Goal: Transaction & Acquisition: Purchase product/service

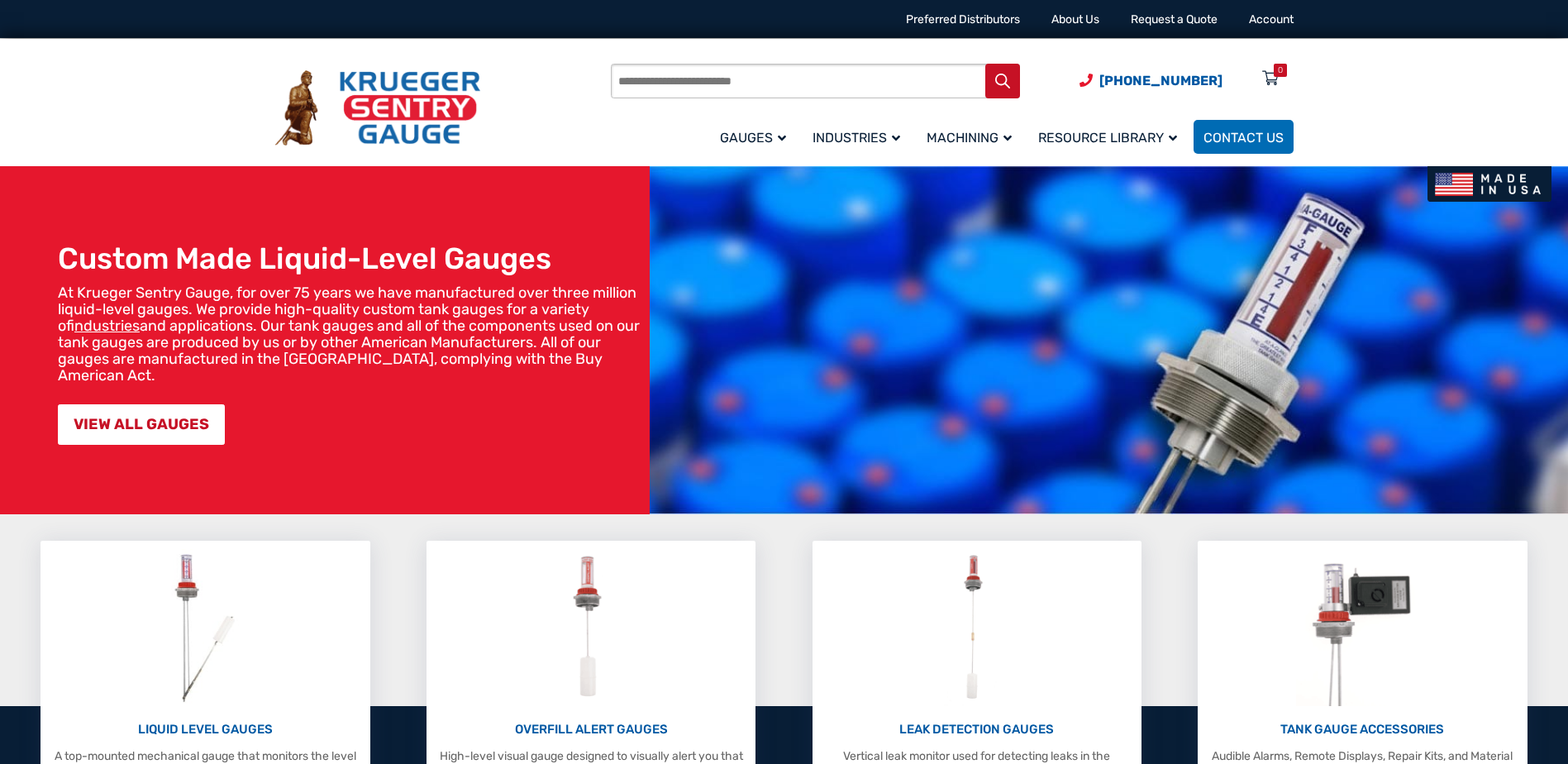
click at [683, 85] on input "Products search" at bounding box center [815, 81] width 409 height 35
click at [1255, 132] on span "Contact Us" at bounding box center [1243, 138] width 80 height 16
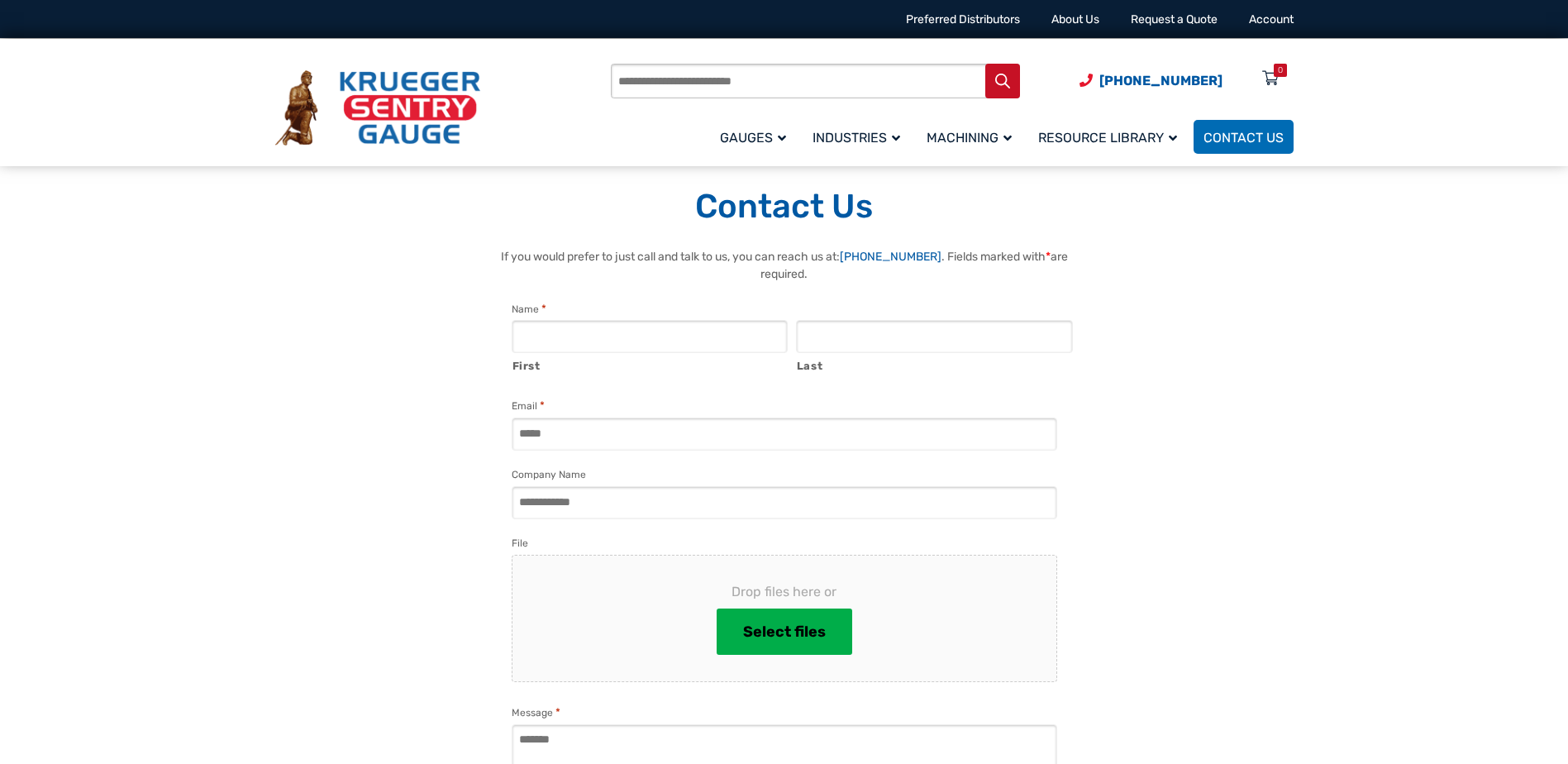
click at [735, 75] on input "Products search" at bounding box center [815, 81] width 409 height 35
type input "**********"
click at [1003, 85] on icon "Search" at bounding box center [1002, 81] width 15 height 15
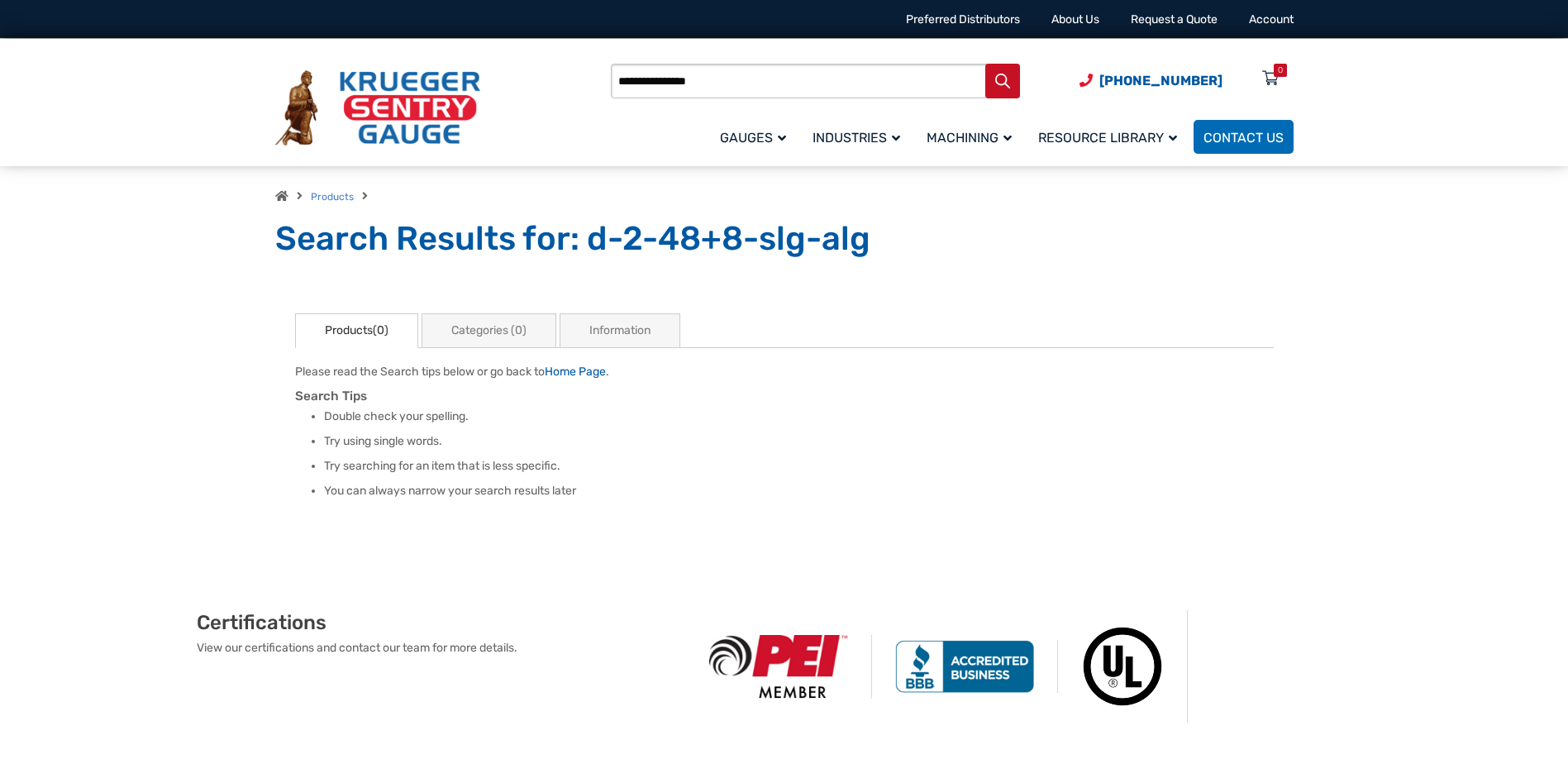
click at [677, 86] on input "**********" at bounding box center [815, 81] width 409 height 35
type input "**********"
click at [997, 74] on icon "Search" at bounding box center [1002, 81] width 15 height 15
drag, startPoint x: 0, startPoint y: 0, endPoint x: 652, endPoint y: 85, distance: 657.5
click at [652, 85] on input "**********" at bounding box center [815, 81] width 409 height 35
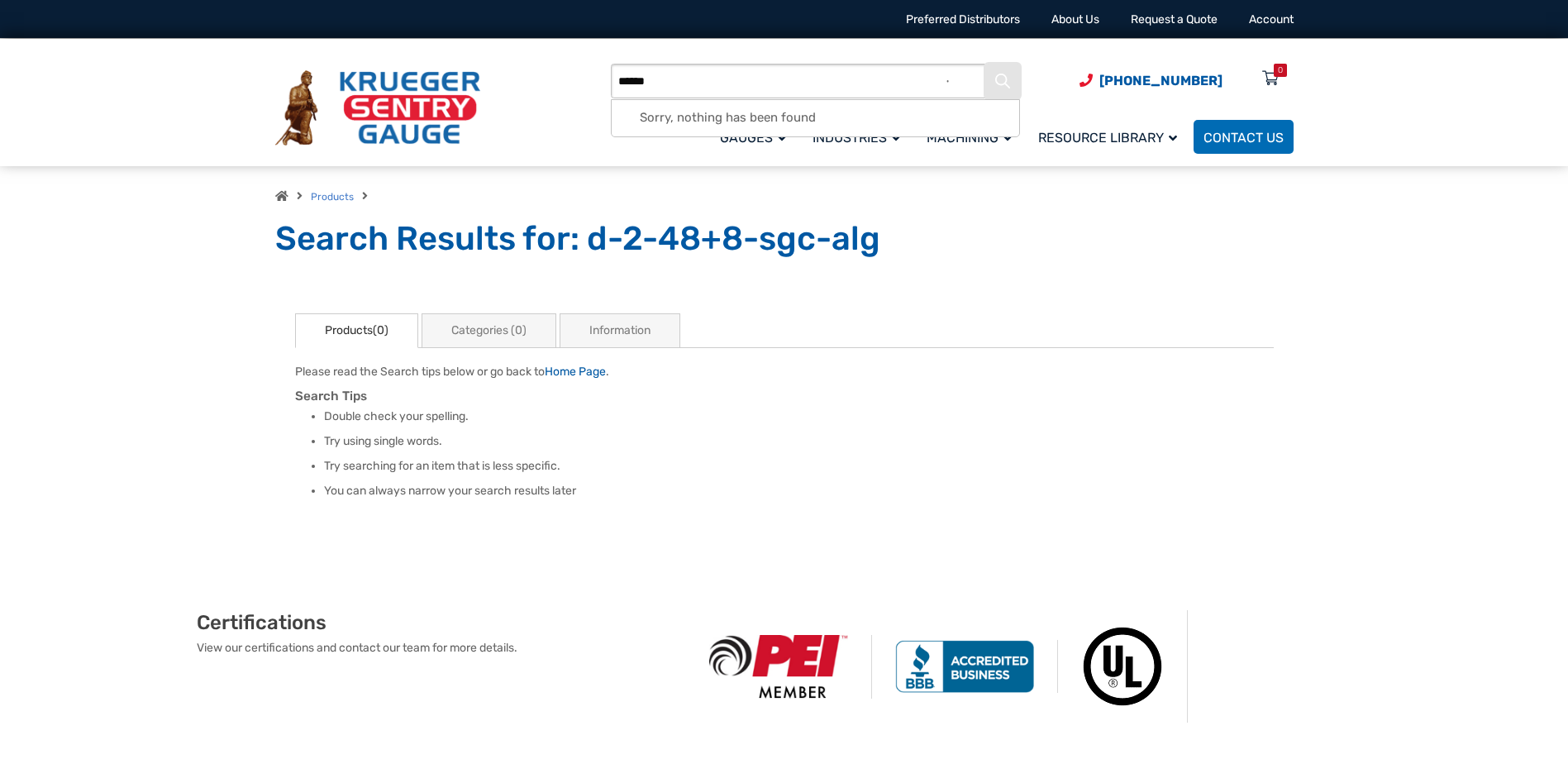
type input "******"
click at [1000, 75] on icon "Search" at bounding box center [1002, 81] width 15 height 15
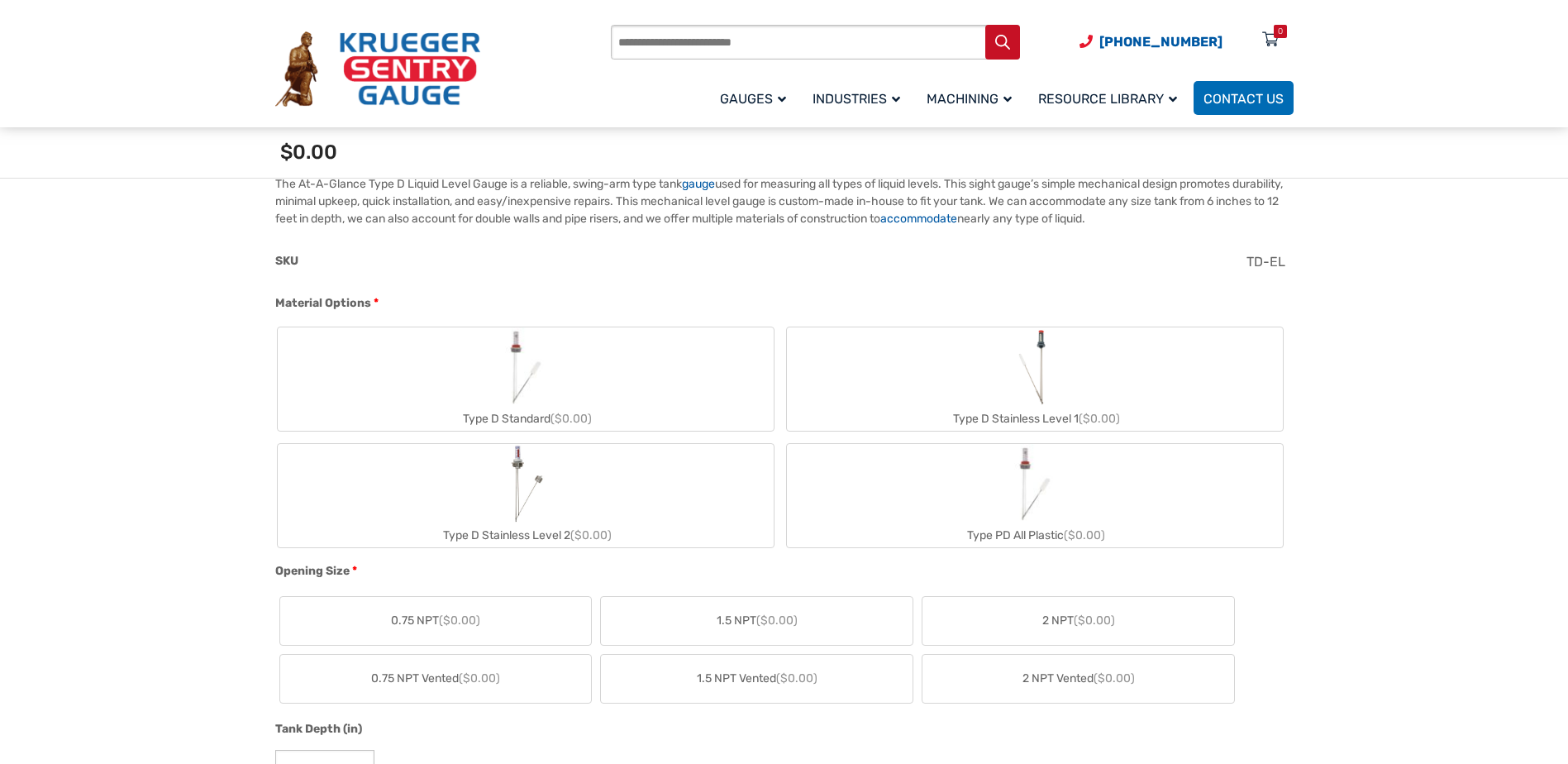
scroll to position [496, 0]
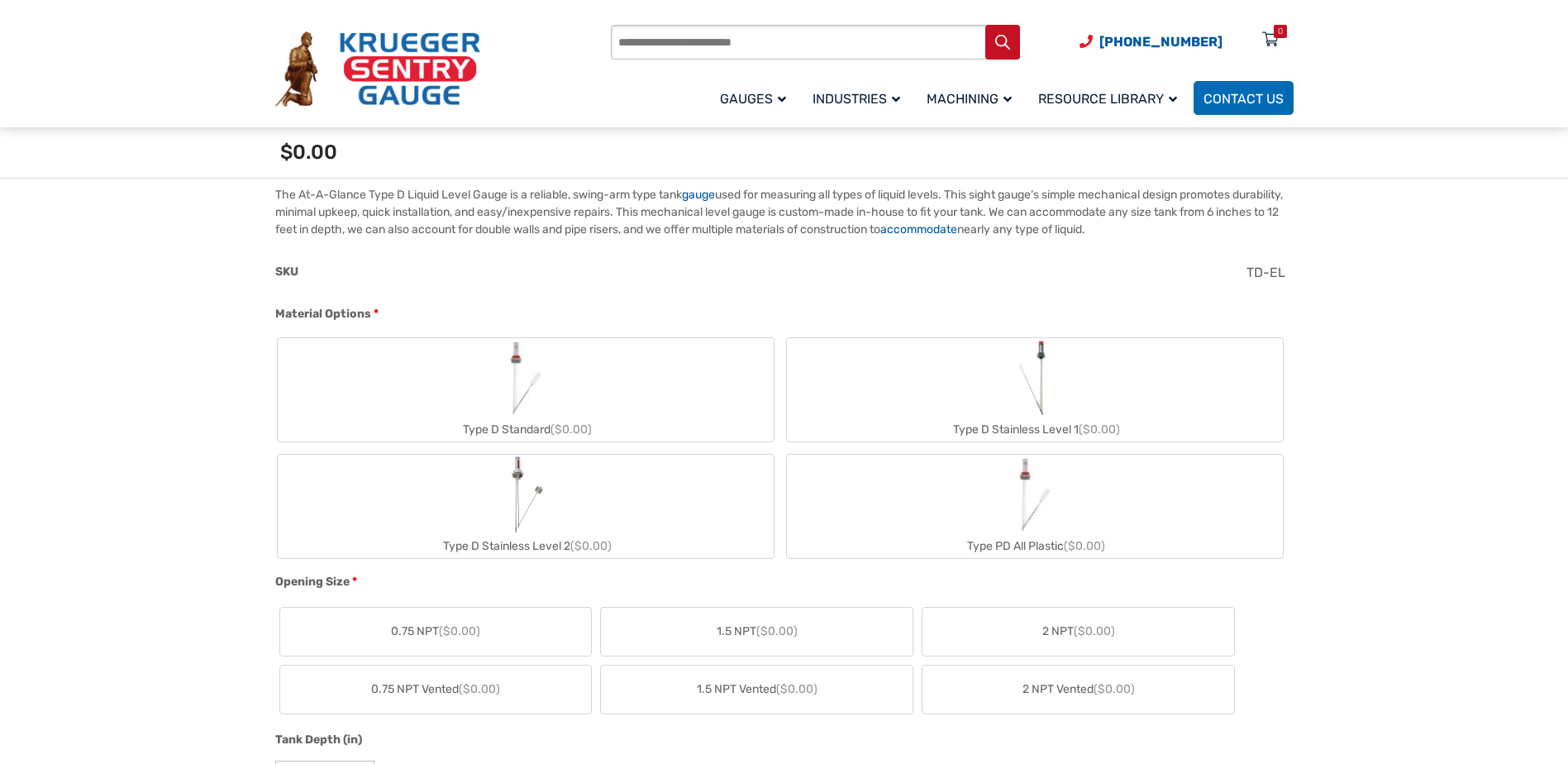
click at [569, 394] on label "Type D Standard ($0.00)" at bounding box center [525, 389] width 496 height 104
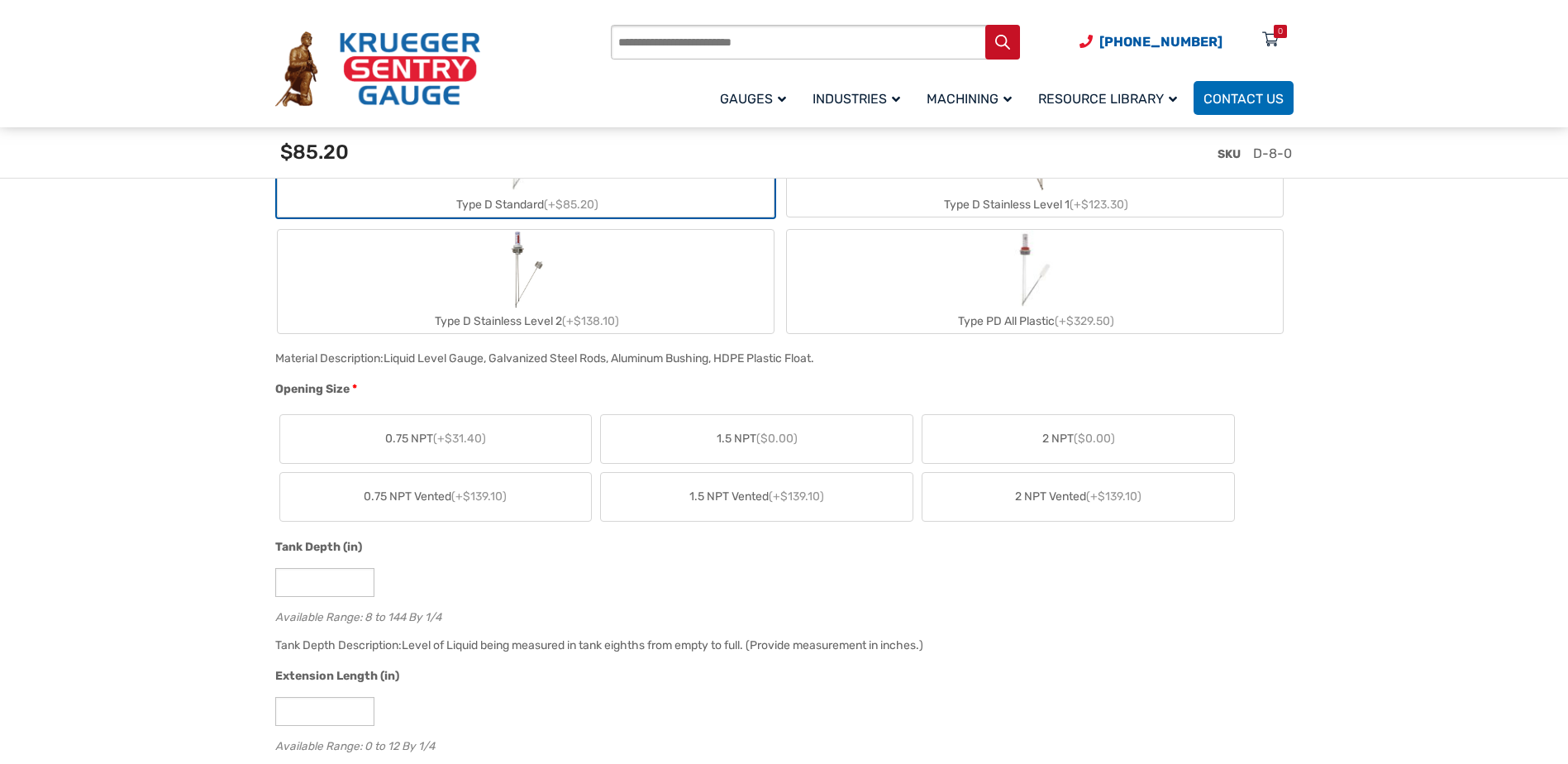
scroll to position [744, 0]
click at [1030, 441] on label "2 NPT ($0.00)" at bounding box center [1078, 438] width 311 height 48
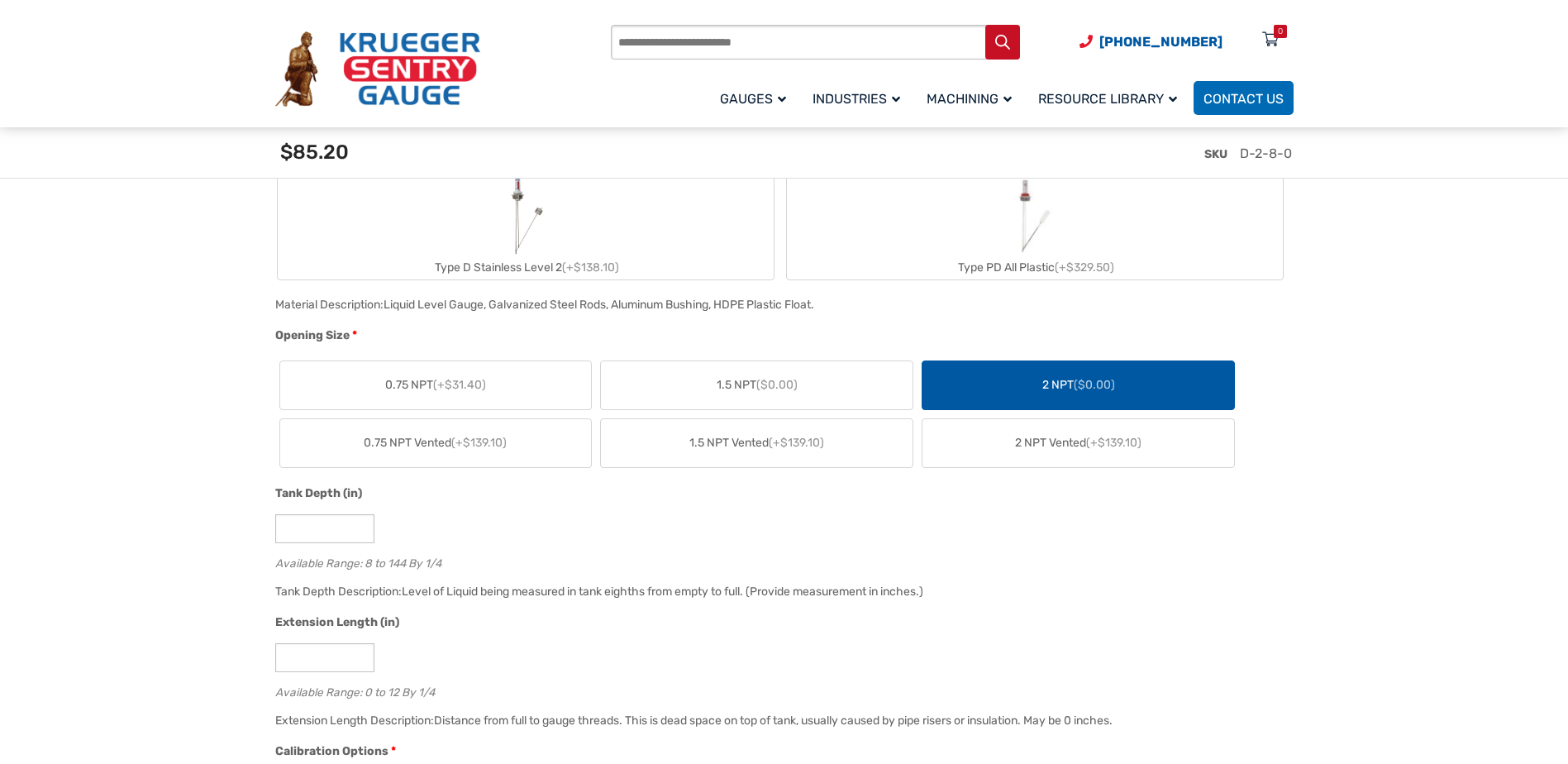
scroll to position [827, 0]
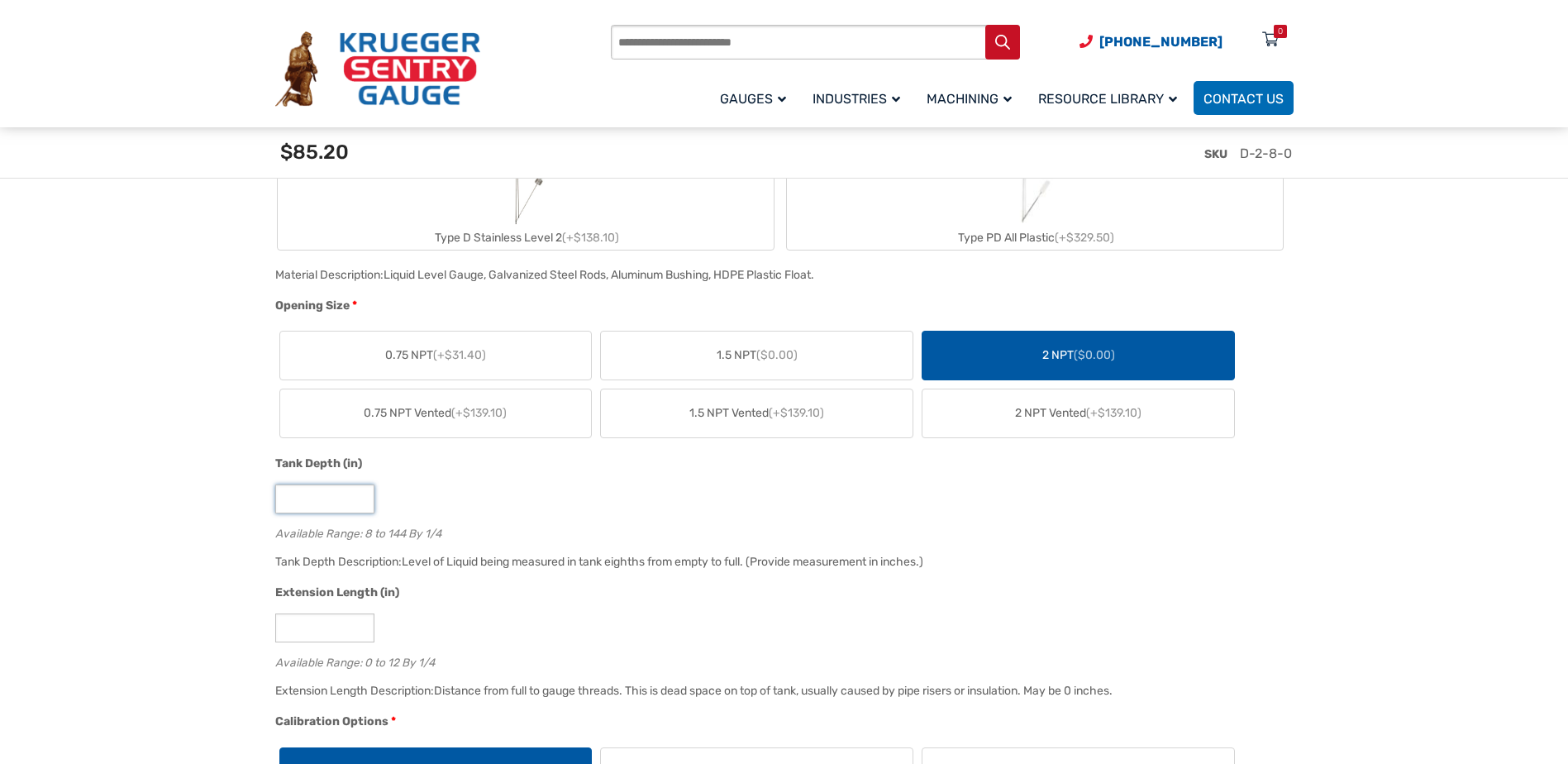
drag, startPoint x: 336, startPoint y: 502, endPoint x: 162, endPoint y: 484, distance: 174.9
type input "**"
drag, startPoint x: 302, startPoint y: 624, endPoint x: 175, endPoint y: 628, distance: 127.1
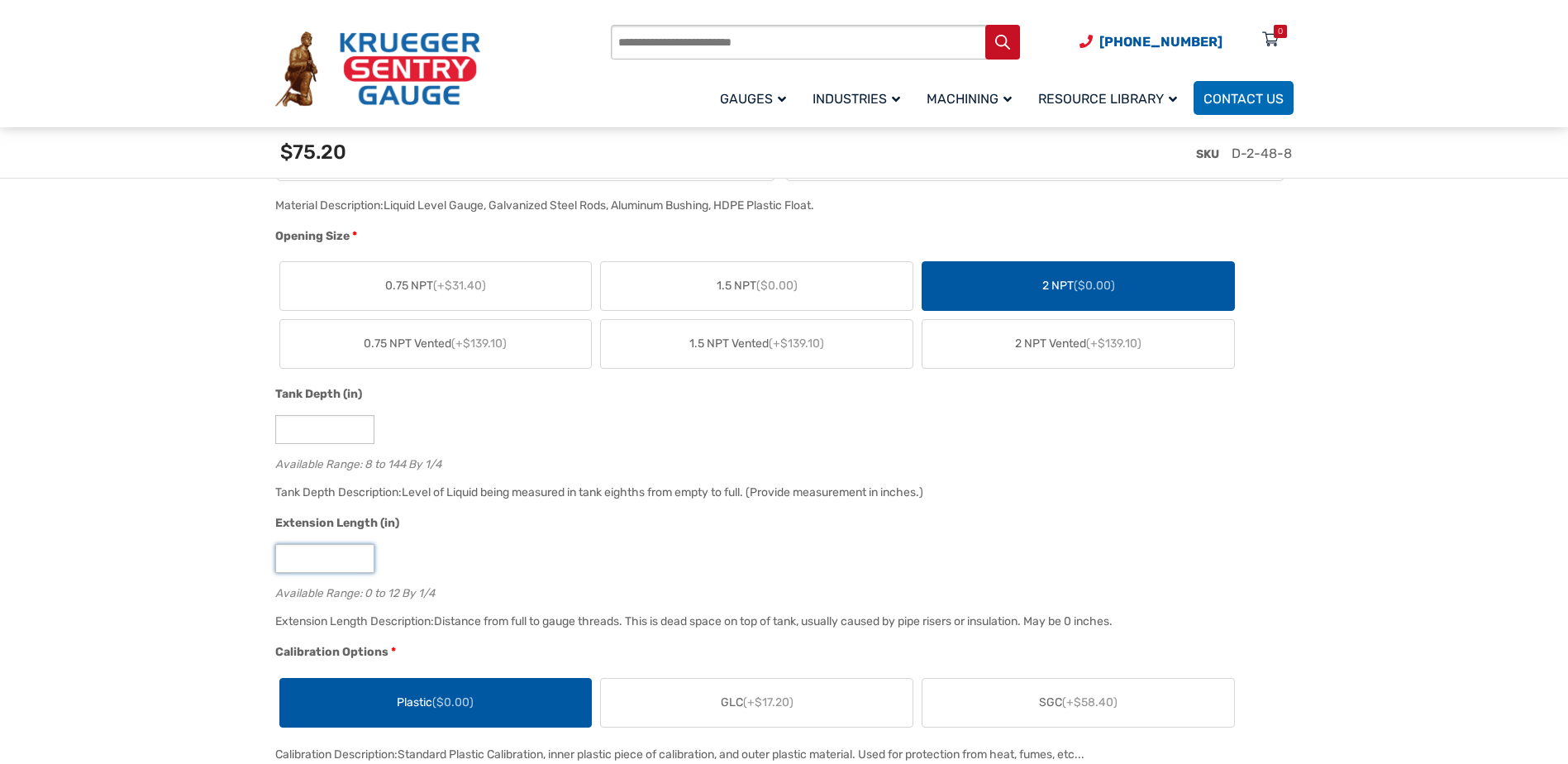
scroll to position [992, 0]
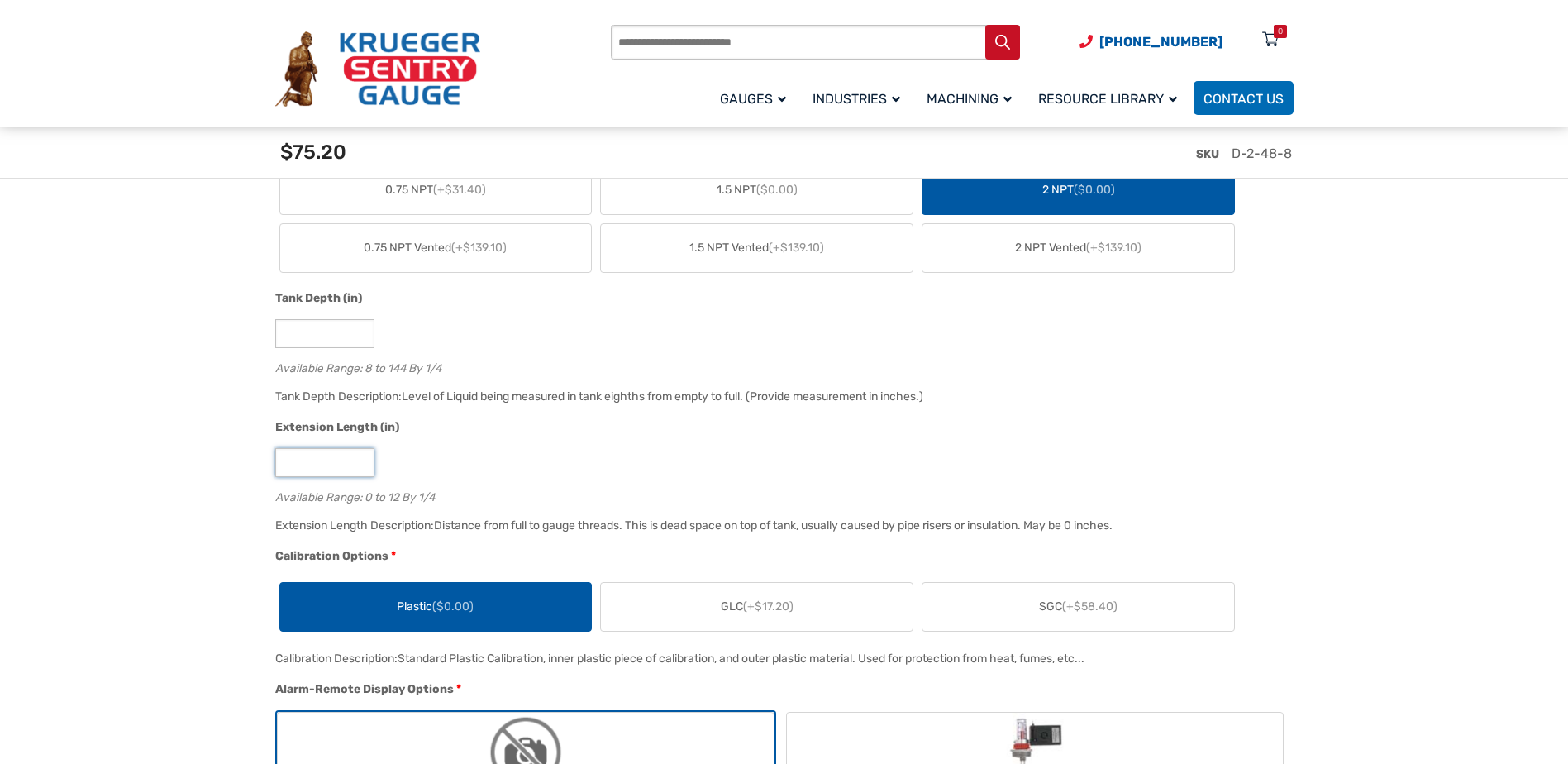
type input "*"
click at [1135, 597] on label "SGC (+$58.40)" at bounding box center [1078, 607] width 311 height 48
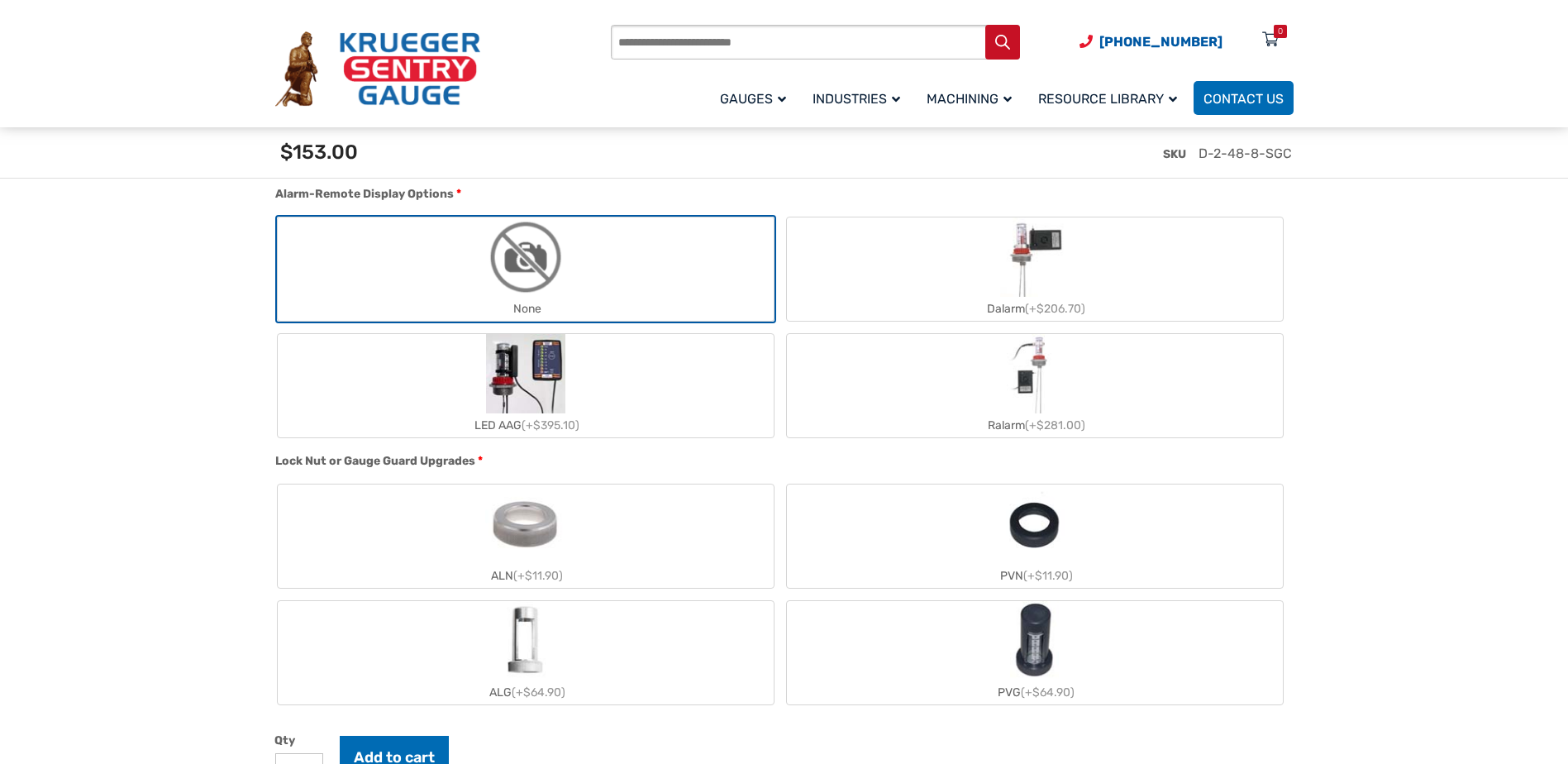
scroll to position [1488, 0]
click at [693, 636] on label "ALG (+$64.90)" at bounding box center [525, 651] width 496 height 104
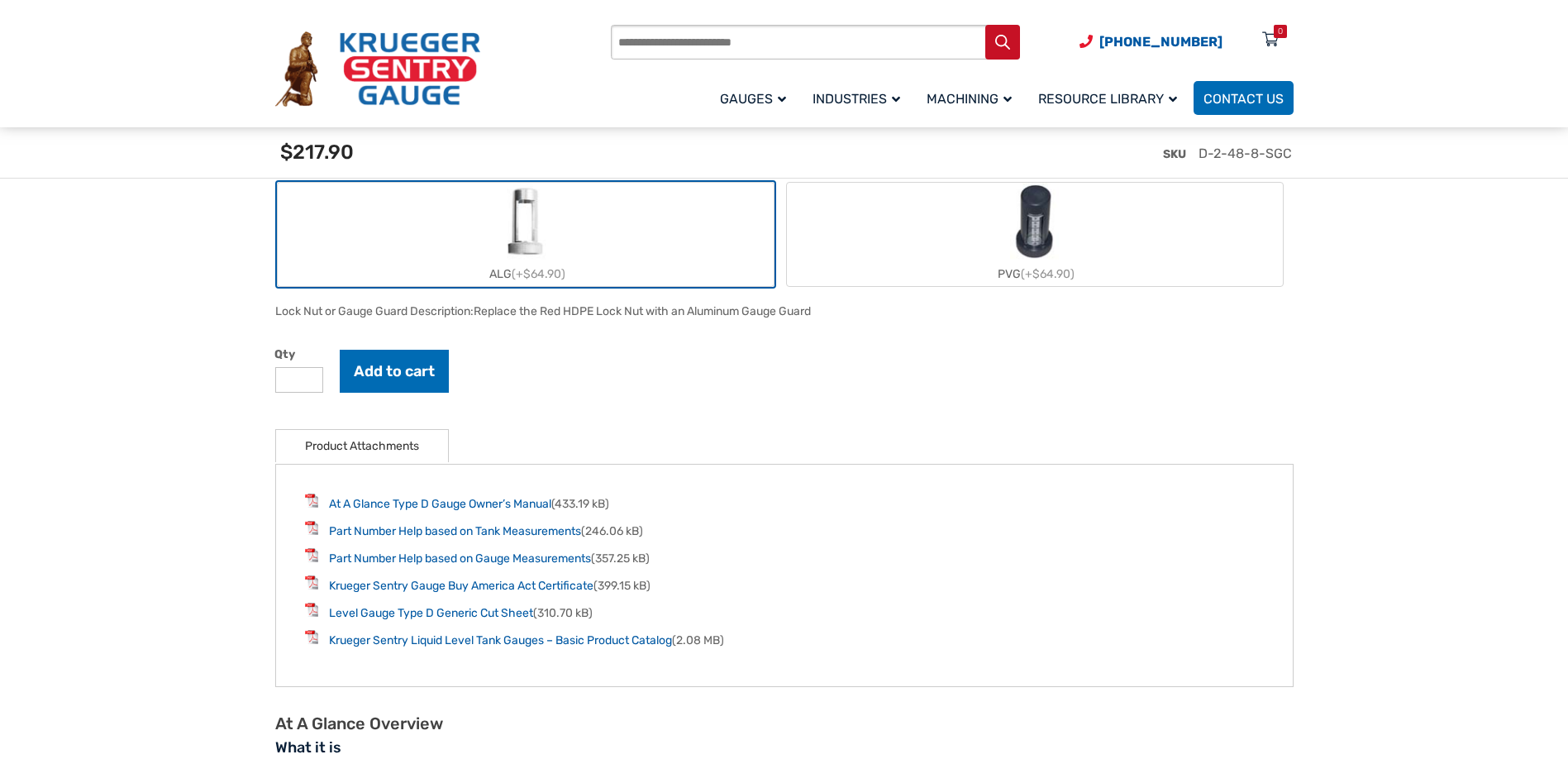
scroll to position [2067, 0]
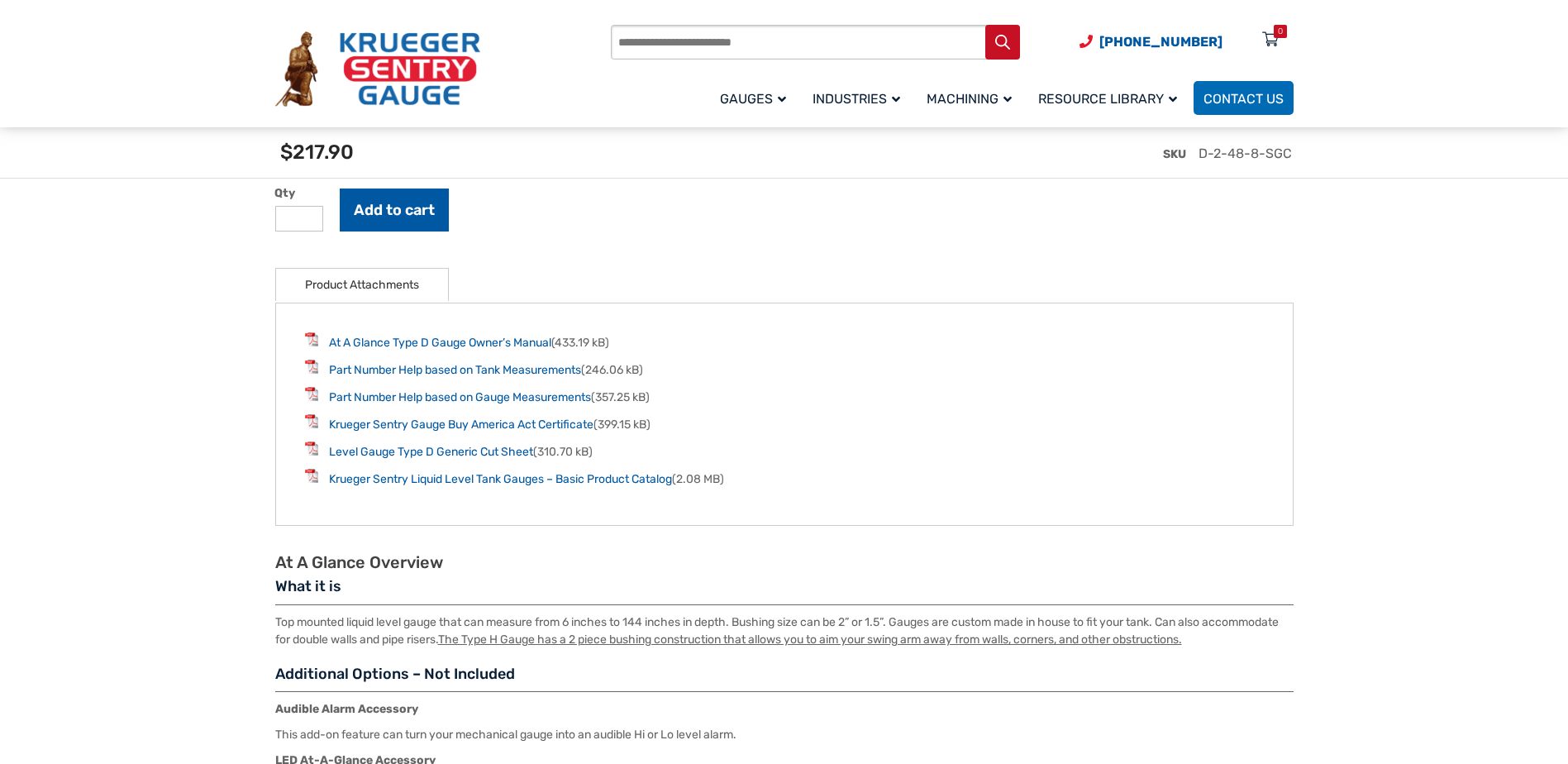
click at [393, 217] on button "Add to cart" at bounding box center [394, 210] width 109 height 43
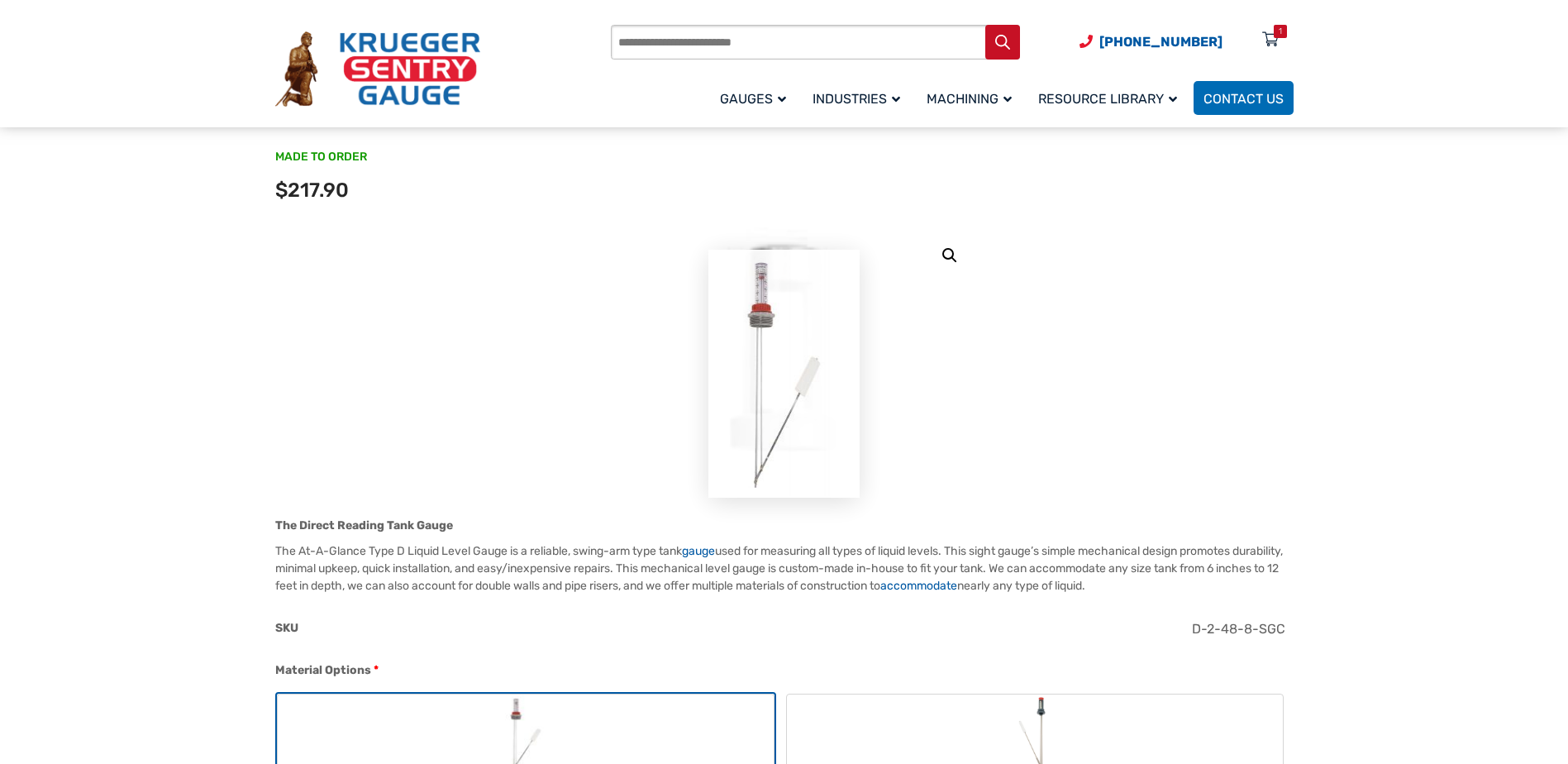
scroll to position [0, 0]
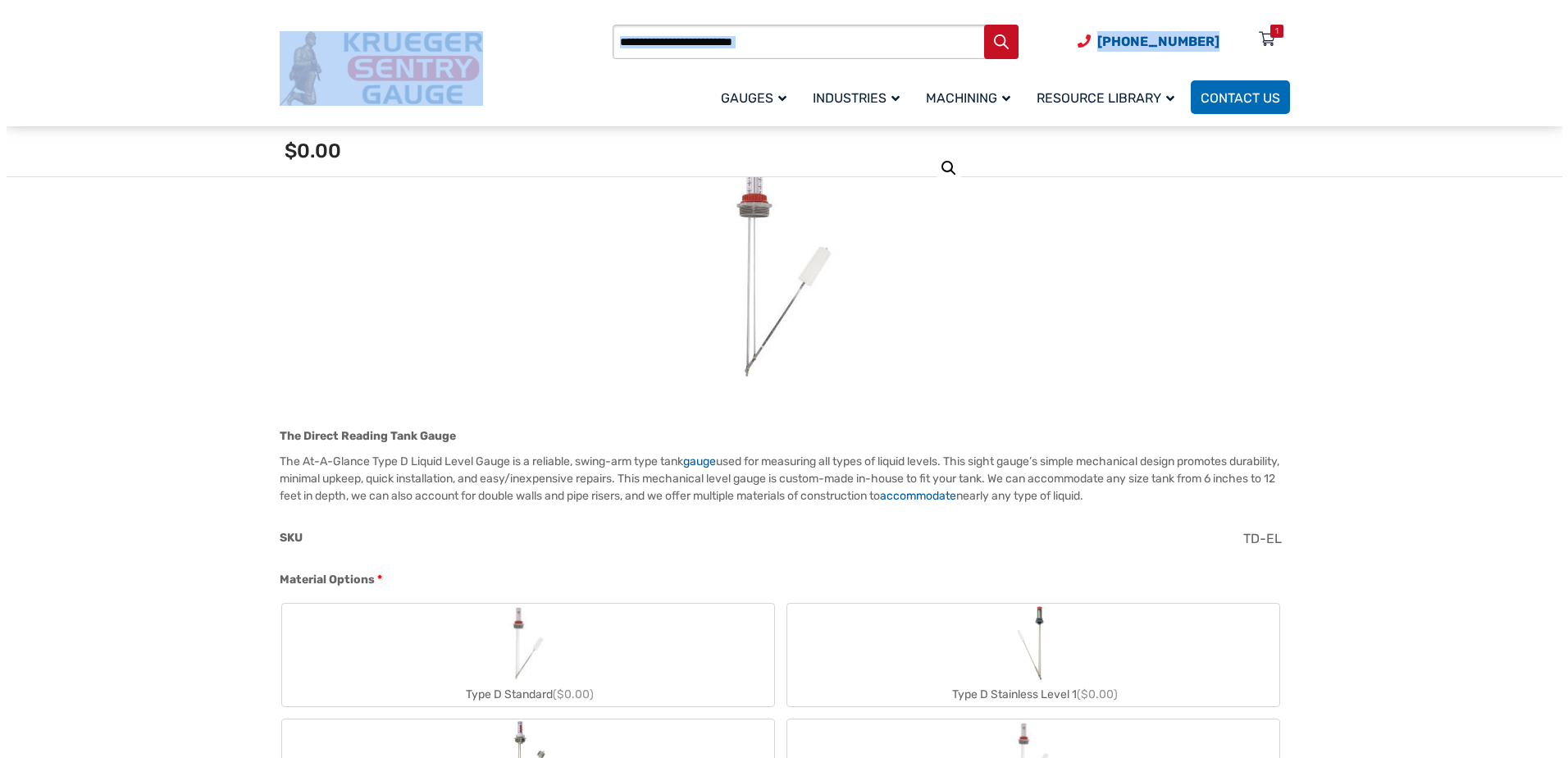
scroll to position [246, 0]
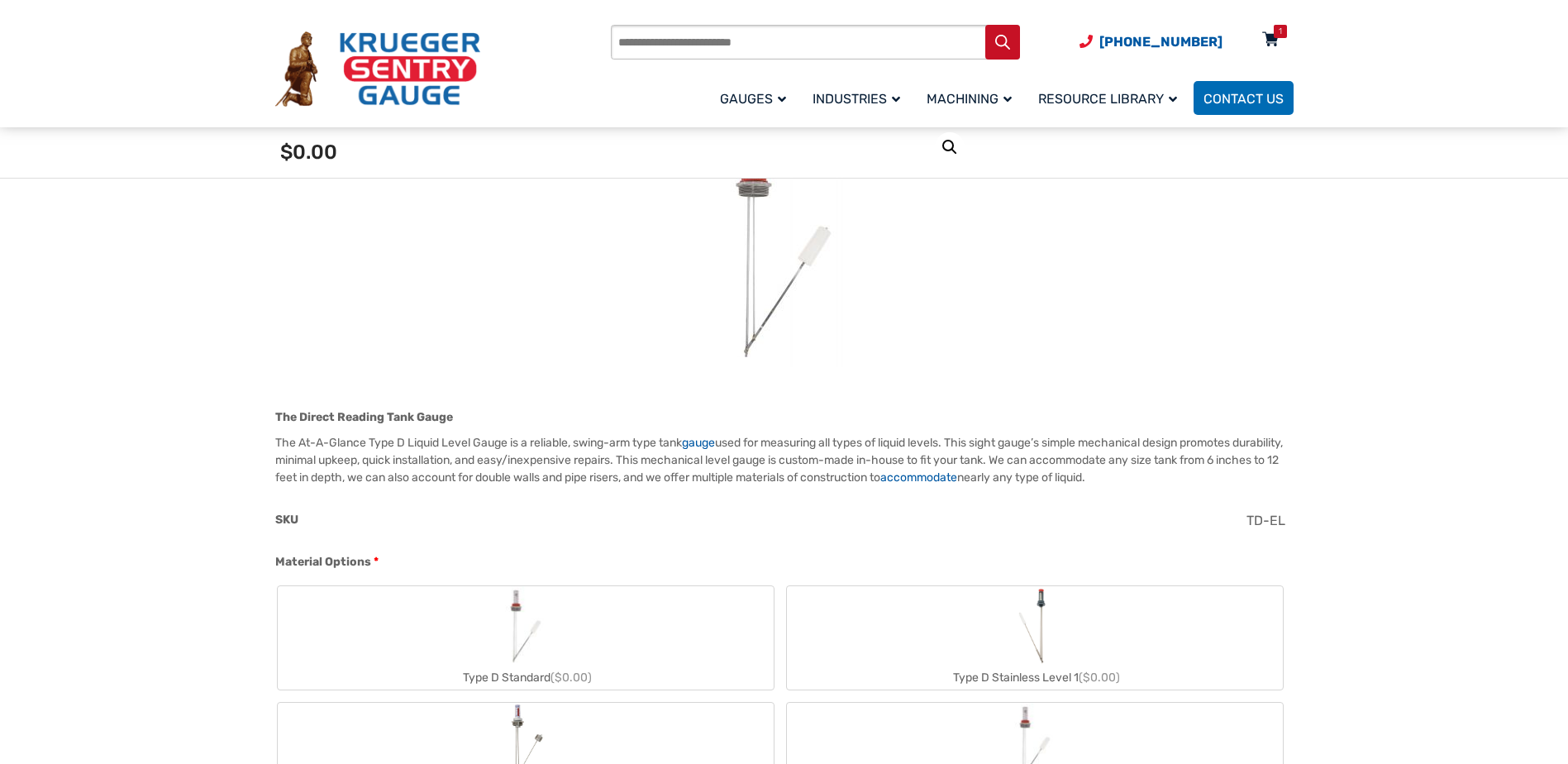
click at [1276, 36] on div "1" at bounding box center [1281, 31] width 13 height 13
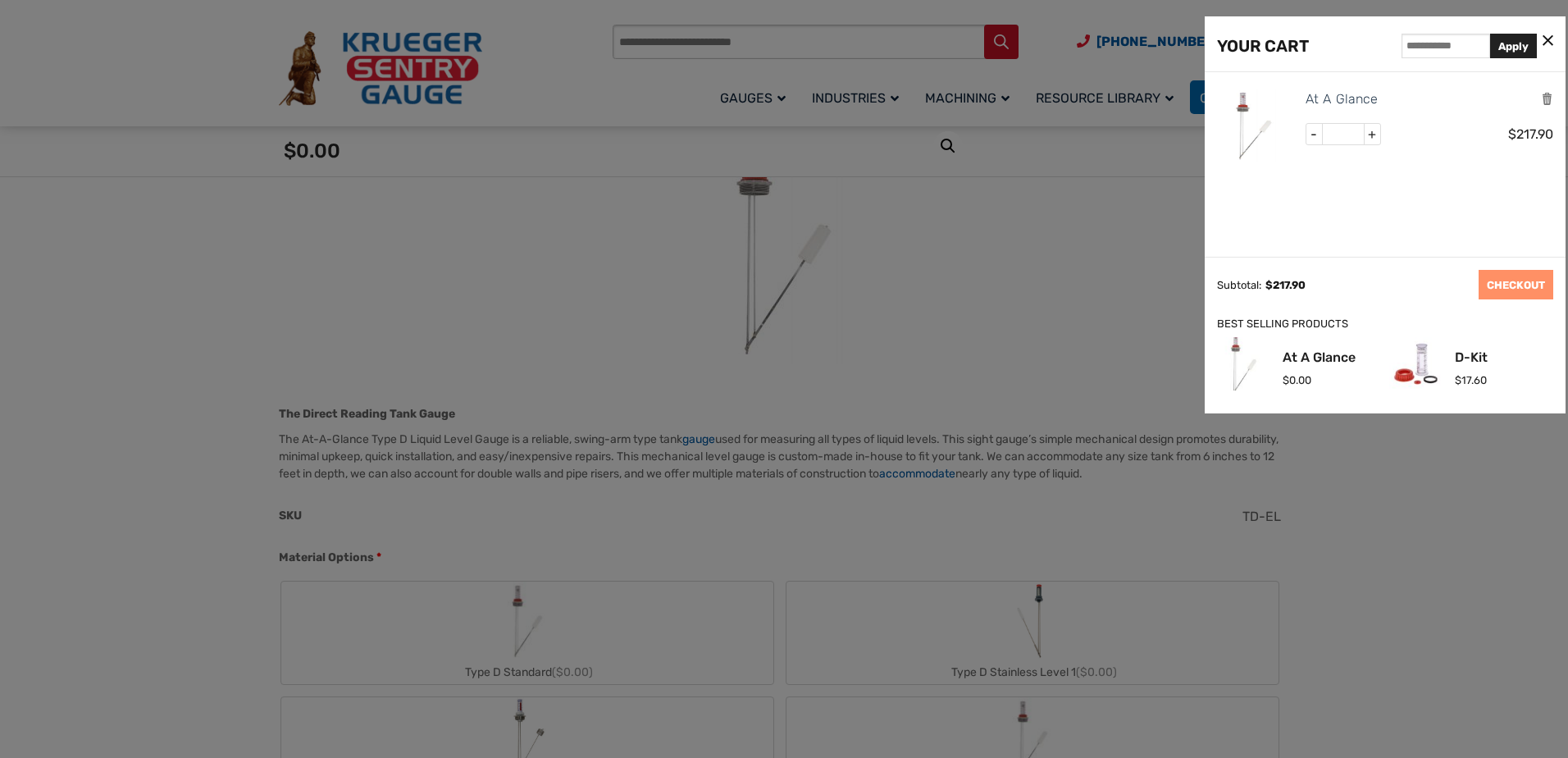
click at [1245, 122] on img at bounding box center [1254, 126] width 74 height 74
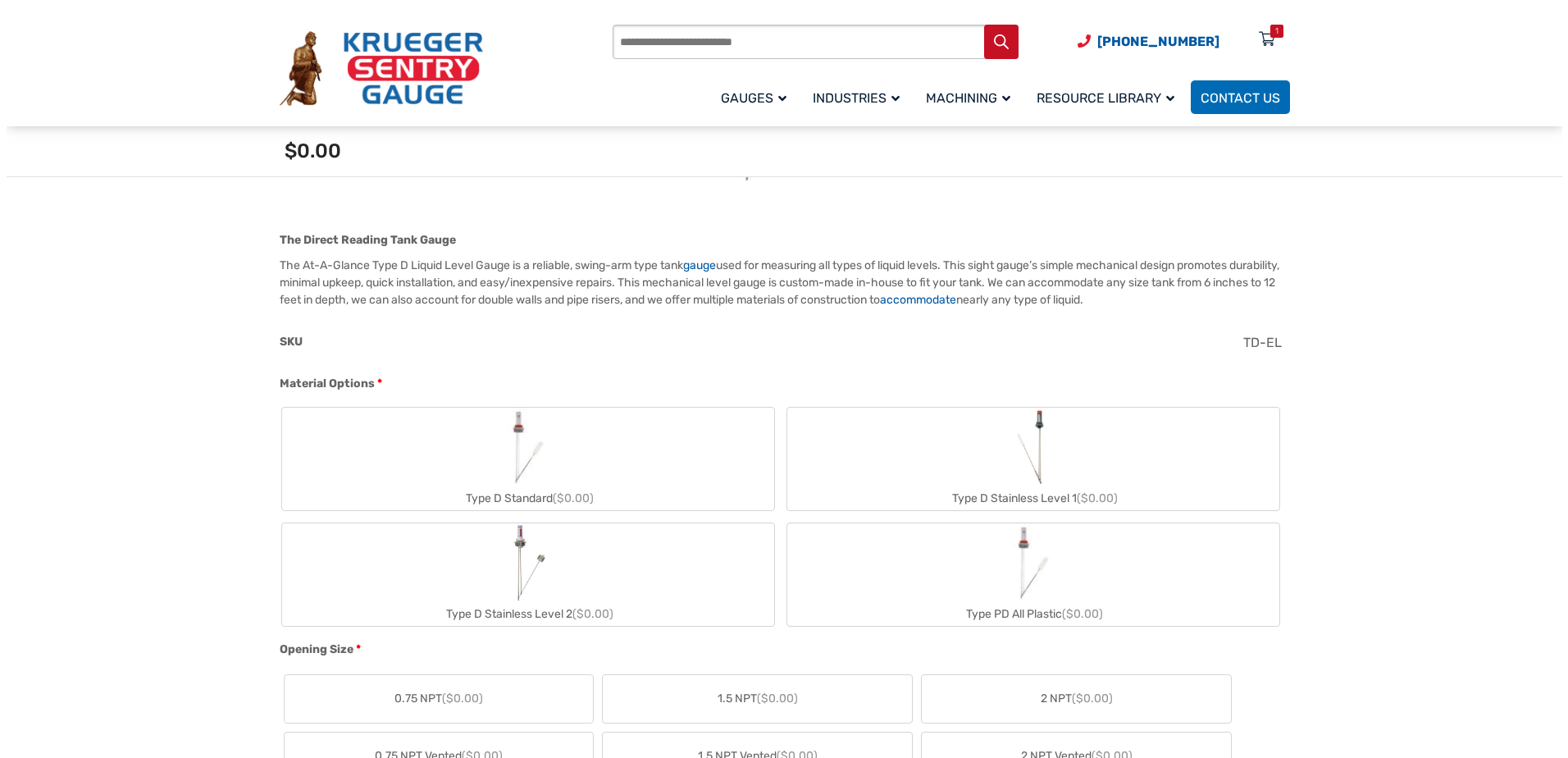
scroll to position [164, 0]
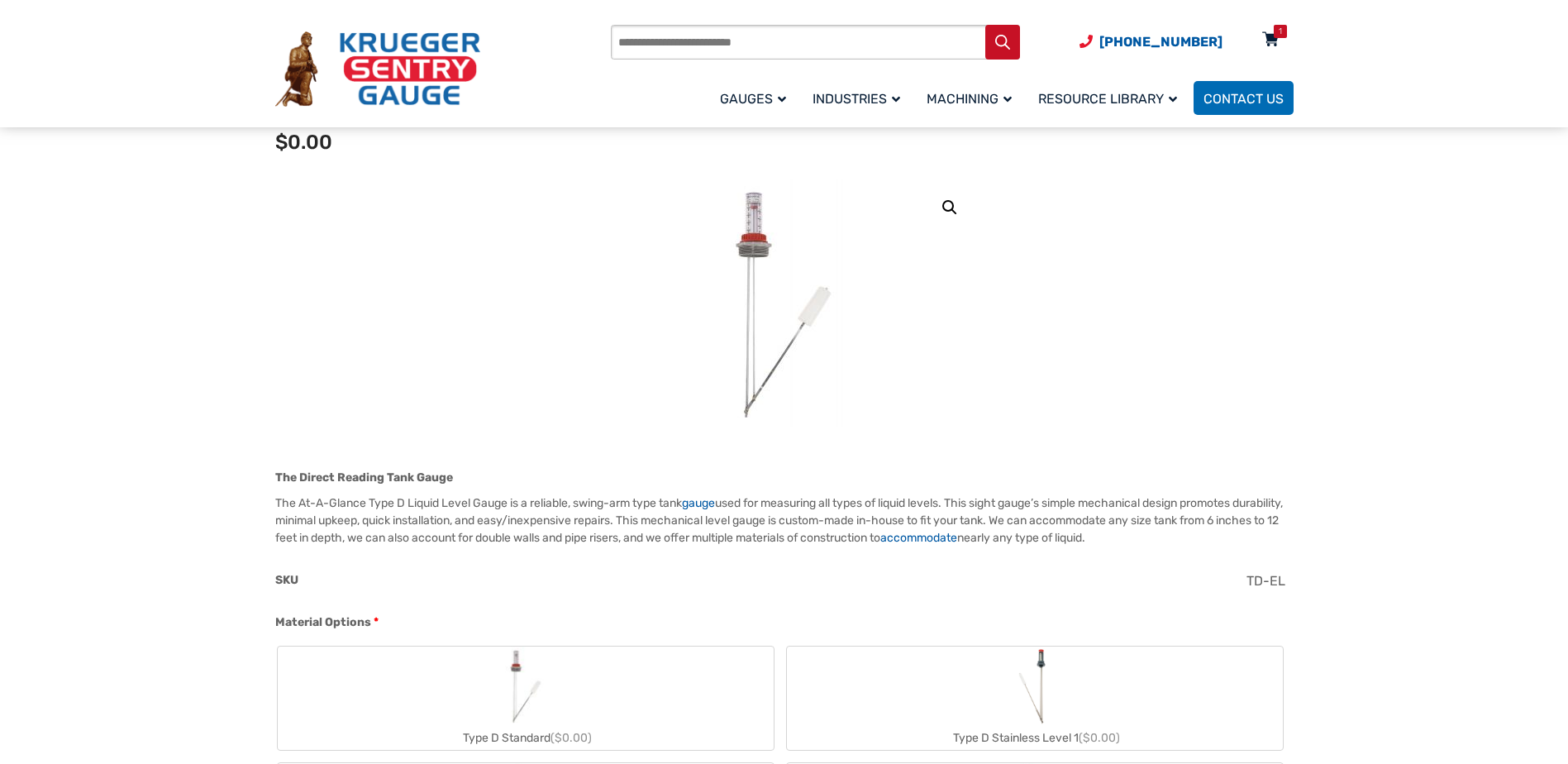
click at [1284, 37] on div "1" at bounding box center [1281, 31] width 13 height 13
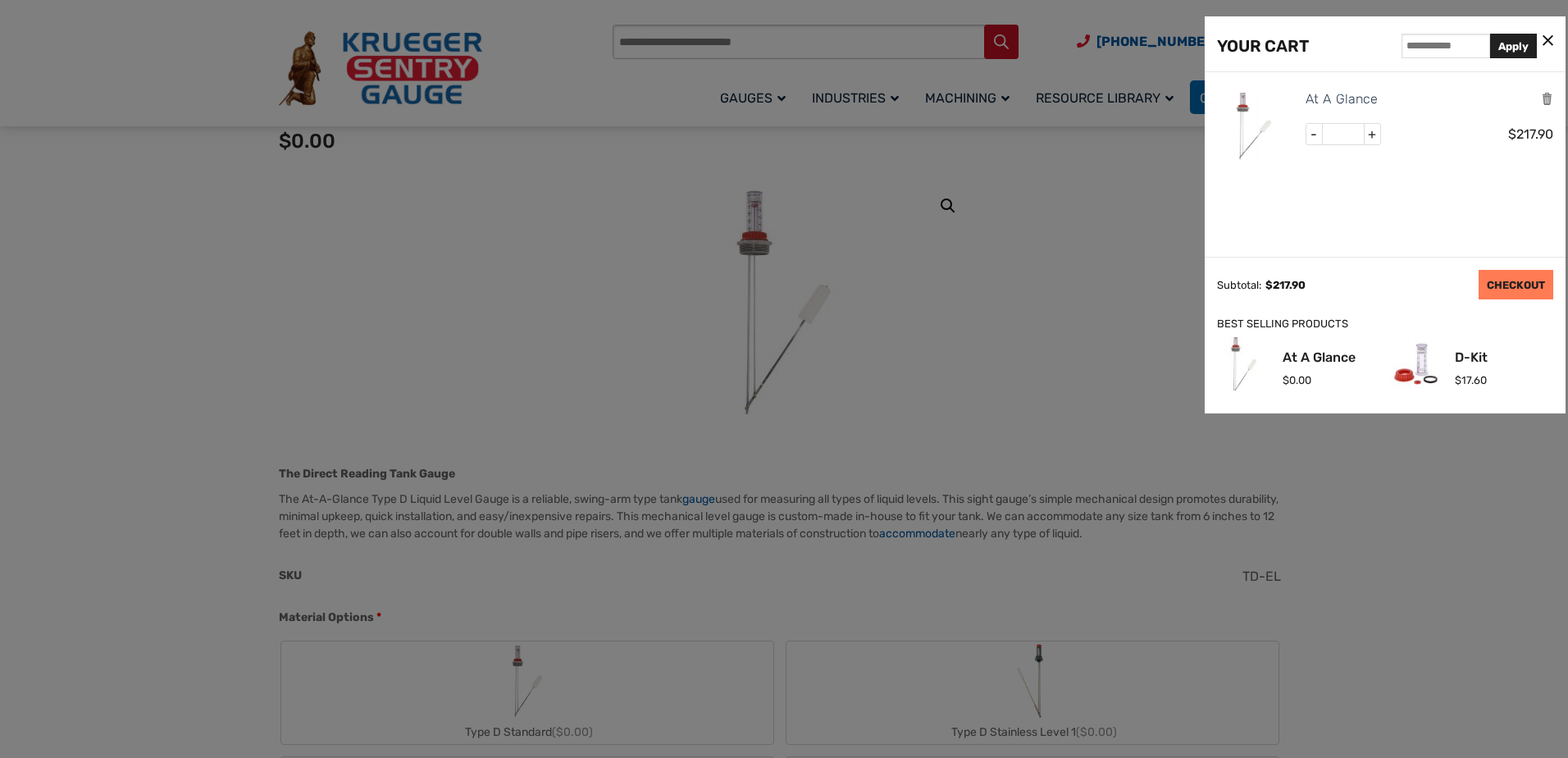
click at [1517, 284] on link "CHECKOUT" at bounding box center [1515, 284] width 75 height 30
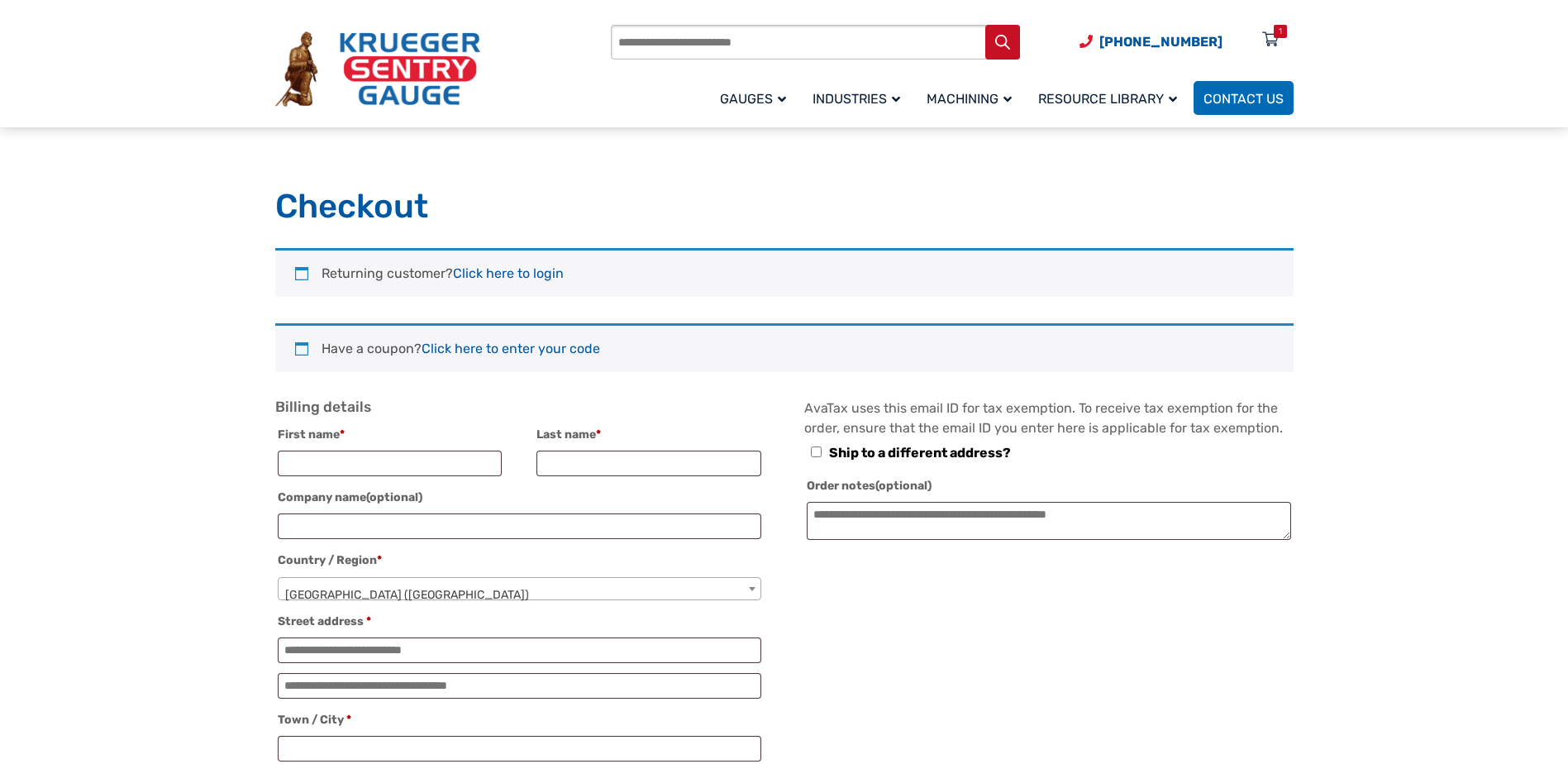
select select "**"
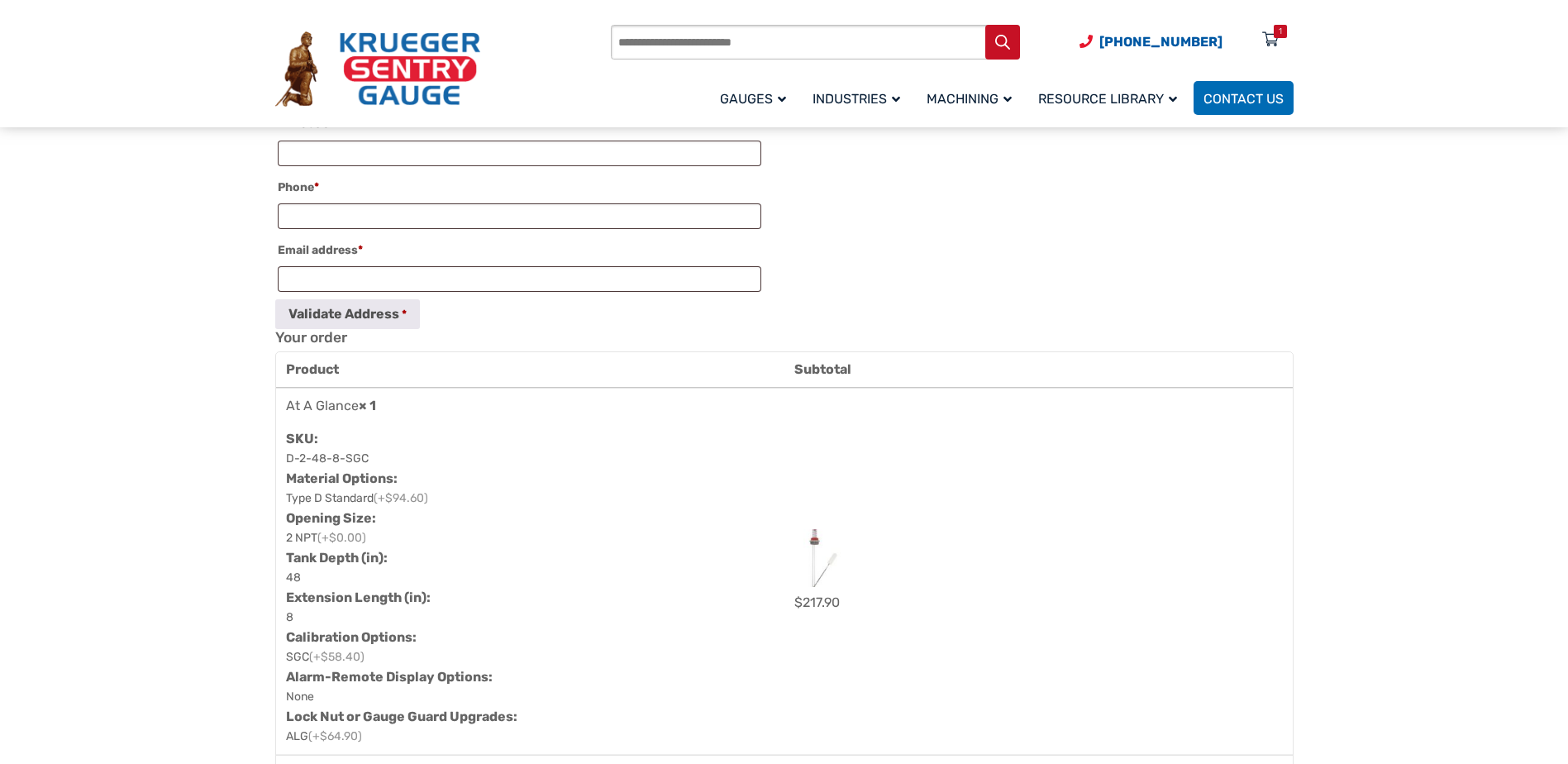
scroll to position [661, 0]
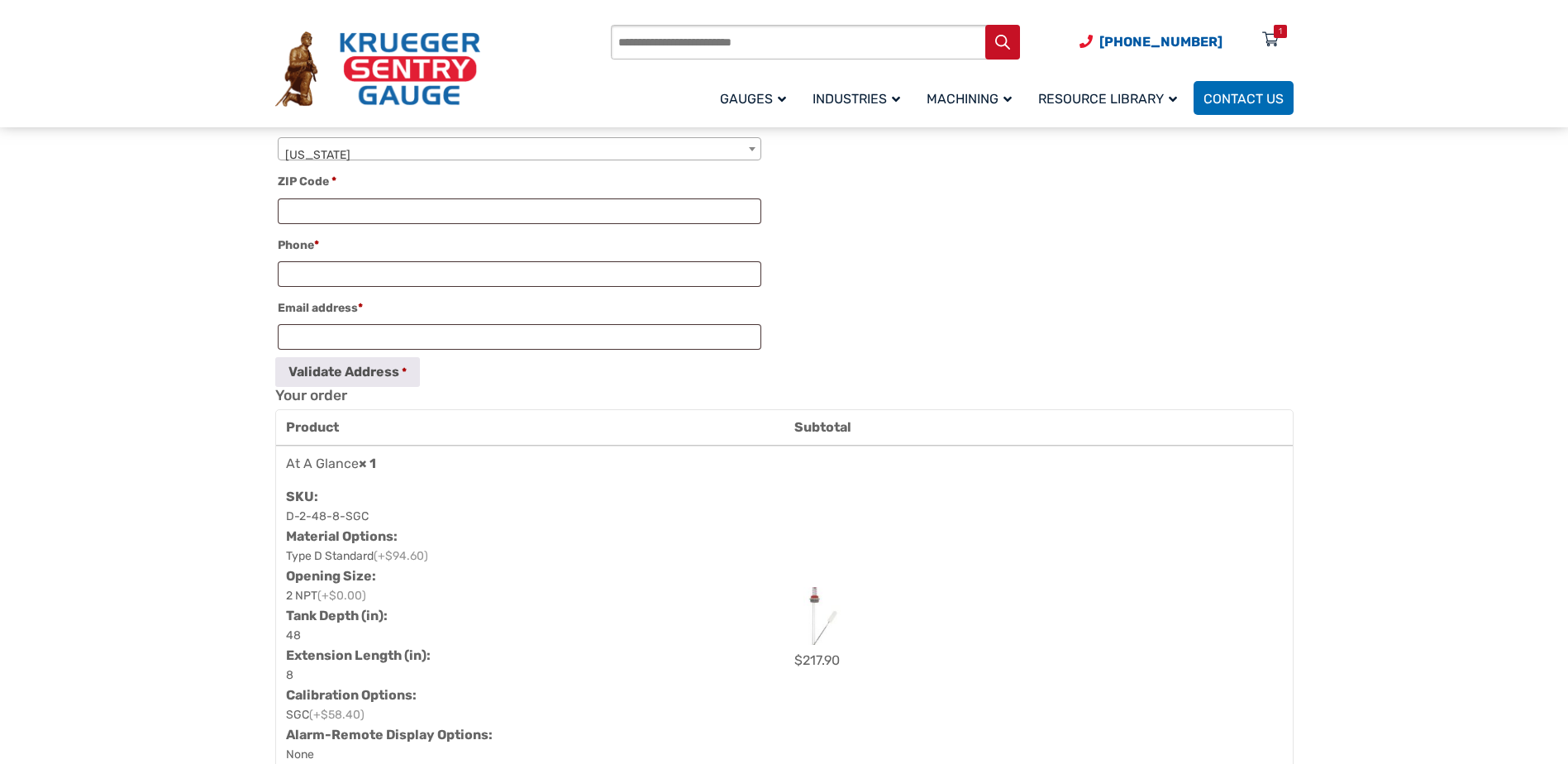
click at [693, 48] on input "Products search" at bounding box center [815, 42] width 409 height 35
type input "**********"
click at [1010, 48] on icon "Search" at bounding box center [1002, 42] width 15 height 15
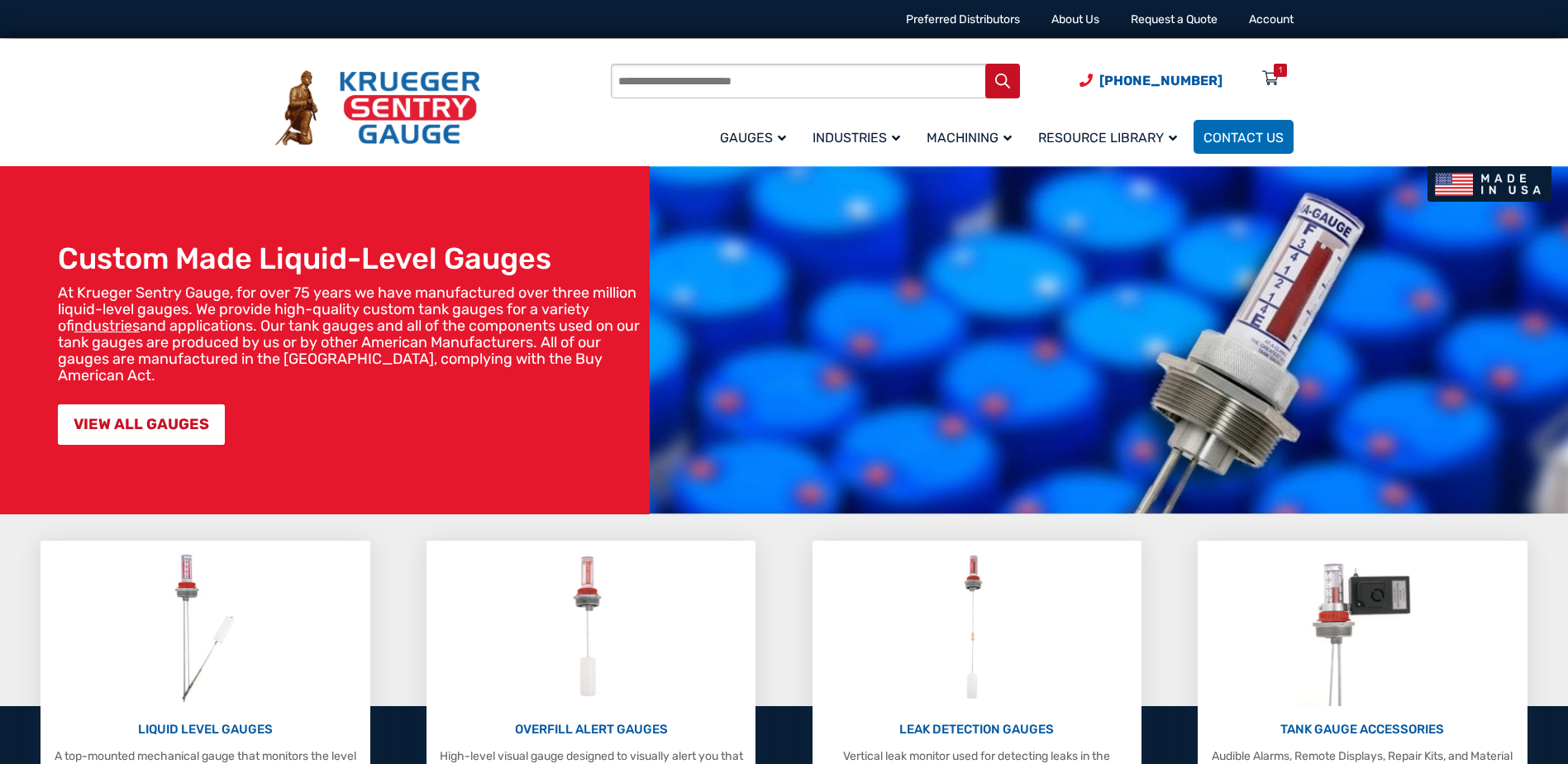
click at [702, 87] on input "Products search" at bounding box center [815, 81] width 409 height 35
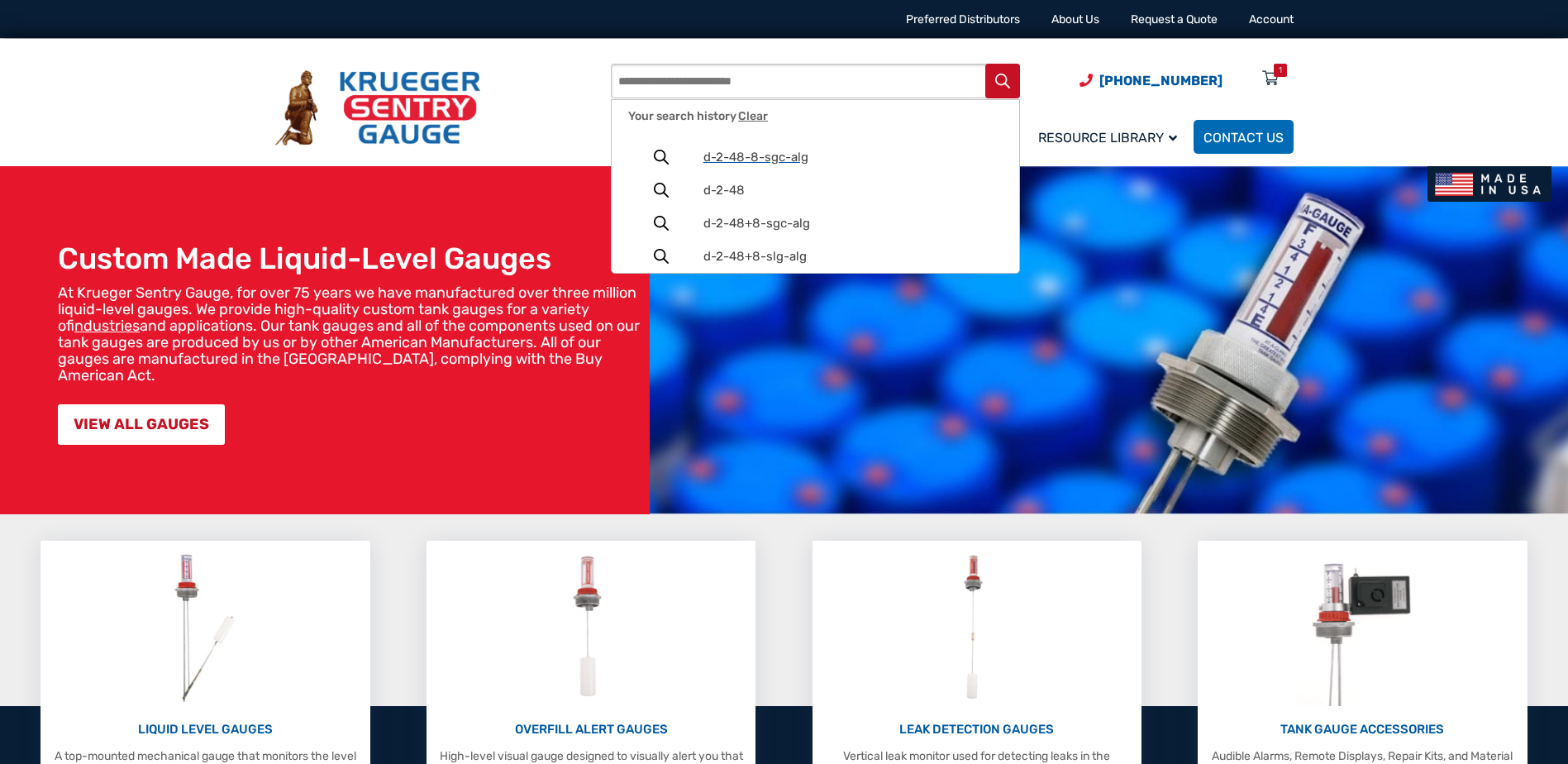
click at [773, 151] on span "d-2-48-8-sgc-alg" at bounding box center [852, 157] width 298 height 14
type input "**********"
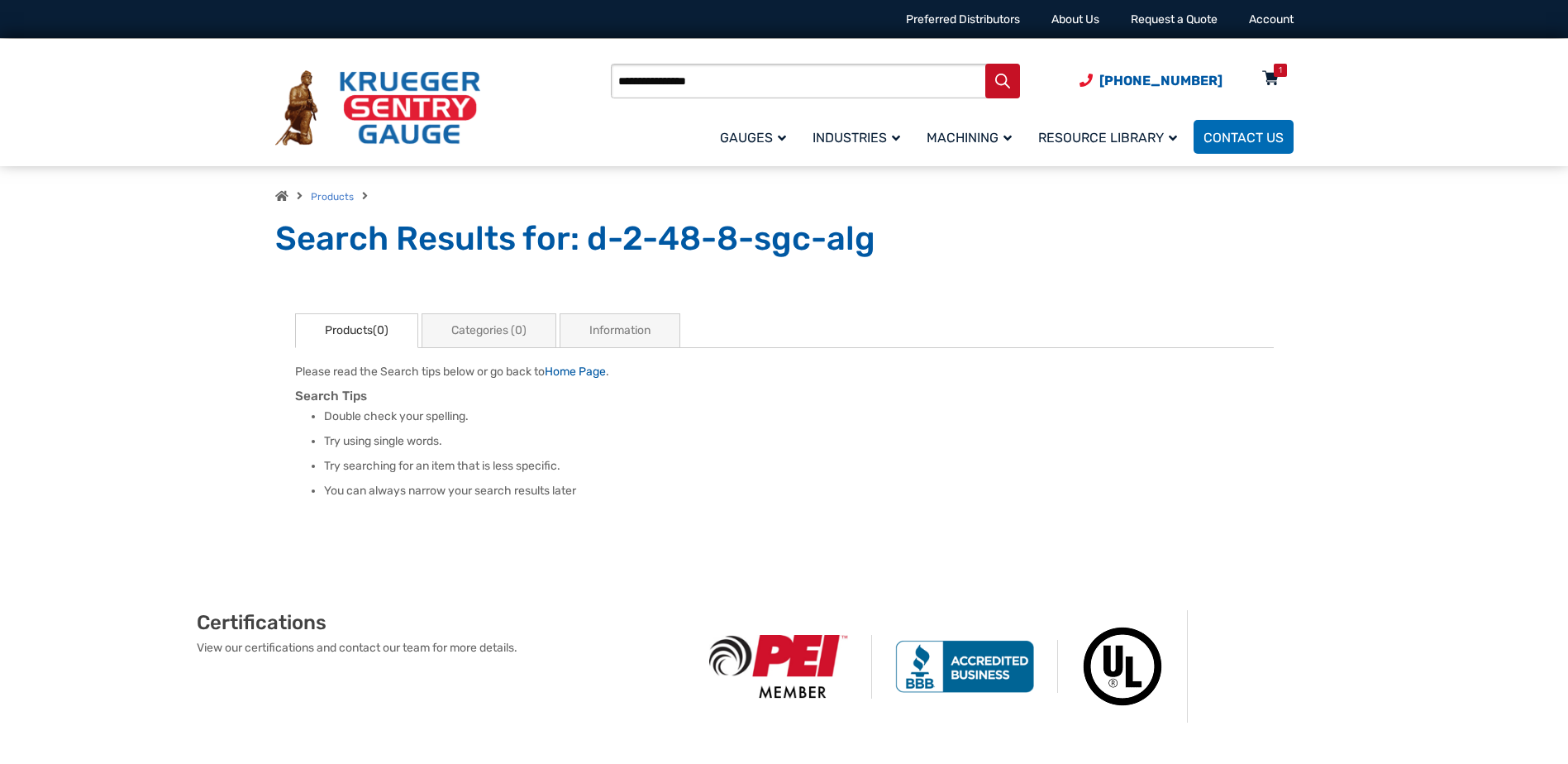
click at [1277, 70] on div "1" at bounding box center [1281, 70] width 13 height 13
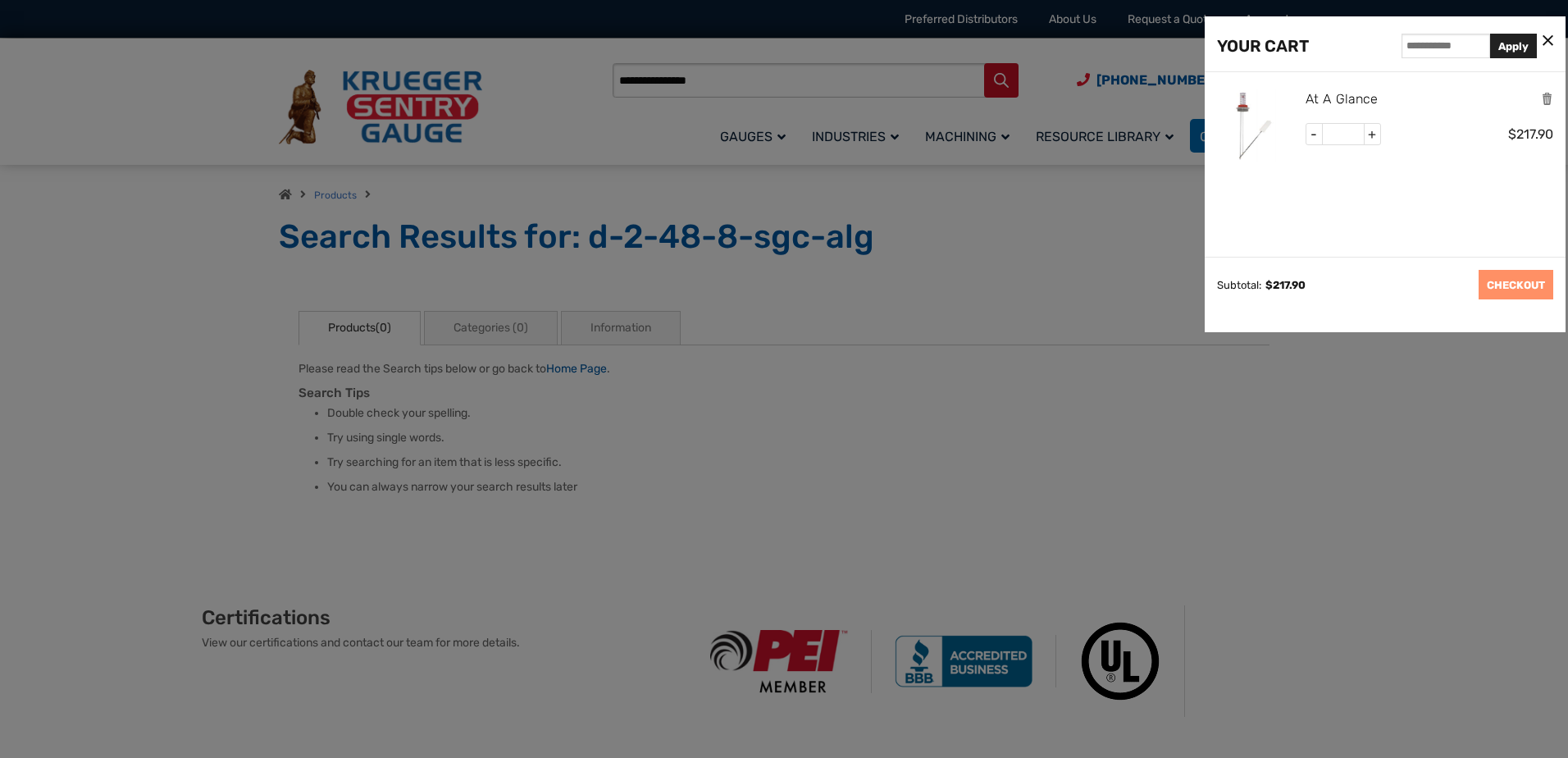
click at [1332, 103] on link "At A Glance" at bounding box center [1342, 99] width 72 height 21
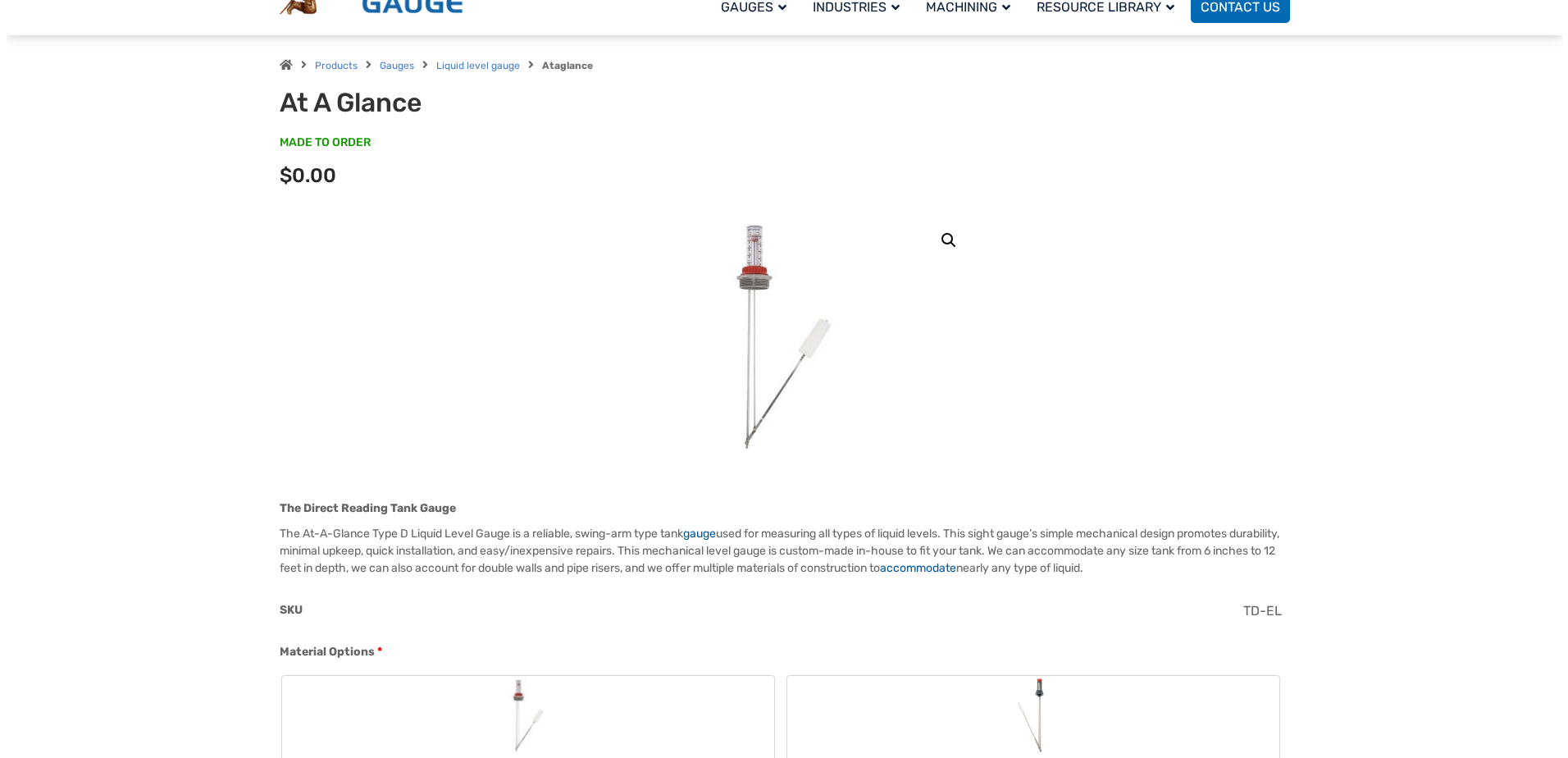
scroll to position [328, 0]
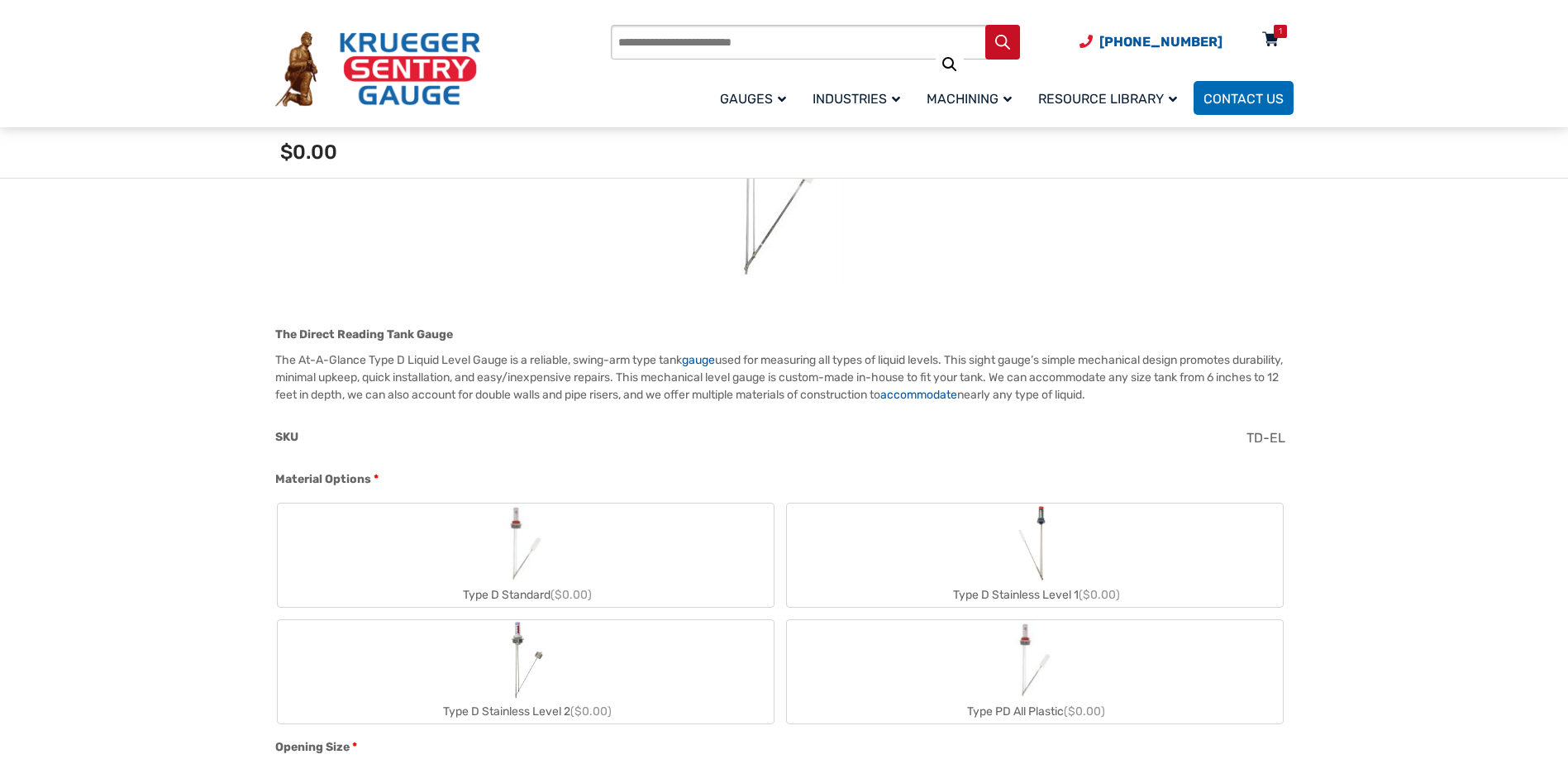
click at [1272, 44] on icon at bounding box center [1271, 41] width 17 height 27
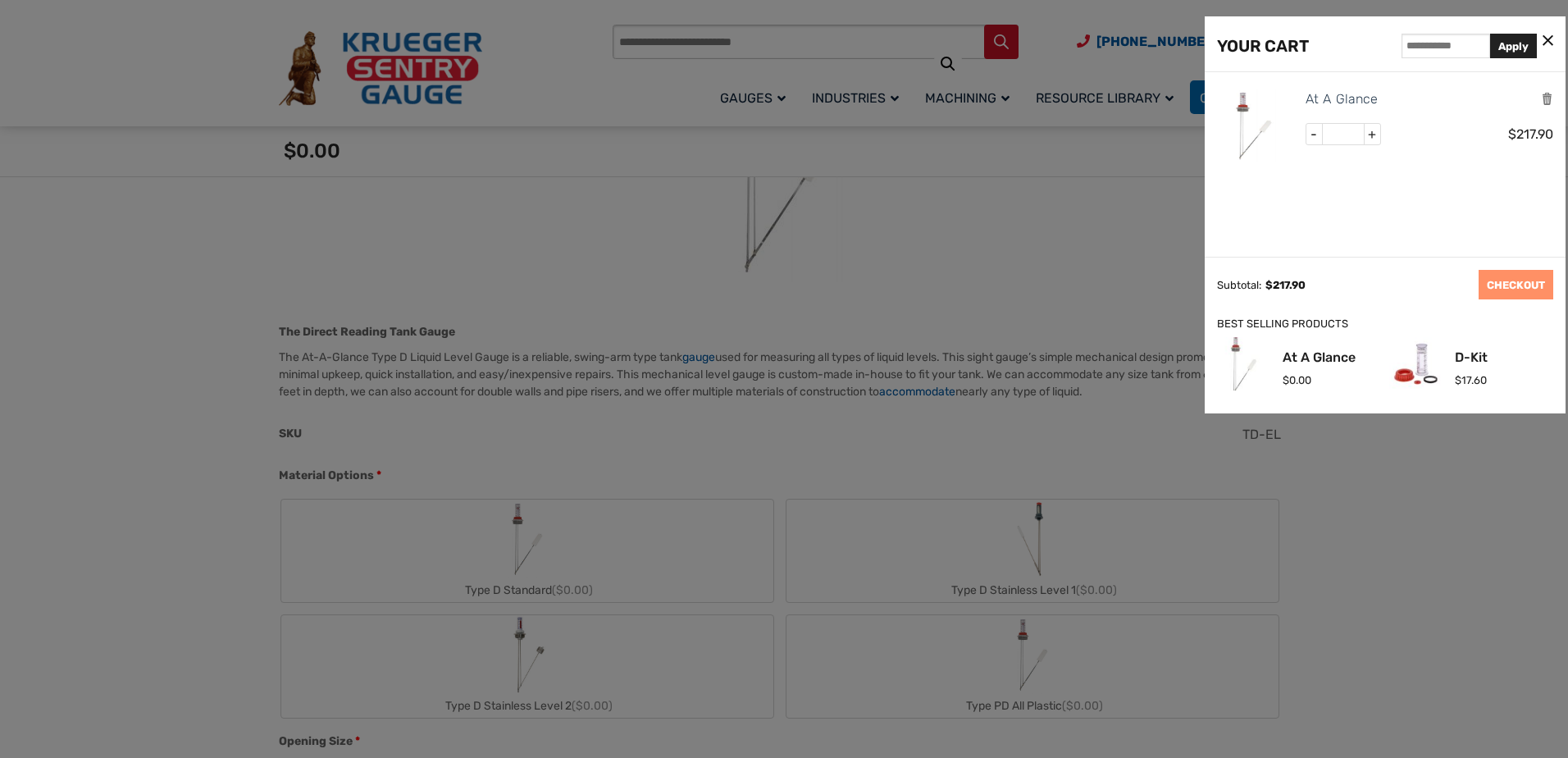
click at [1266, 124] on img at bounding box center [1254, 126] width 74 height 74
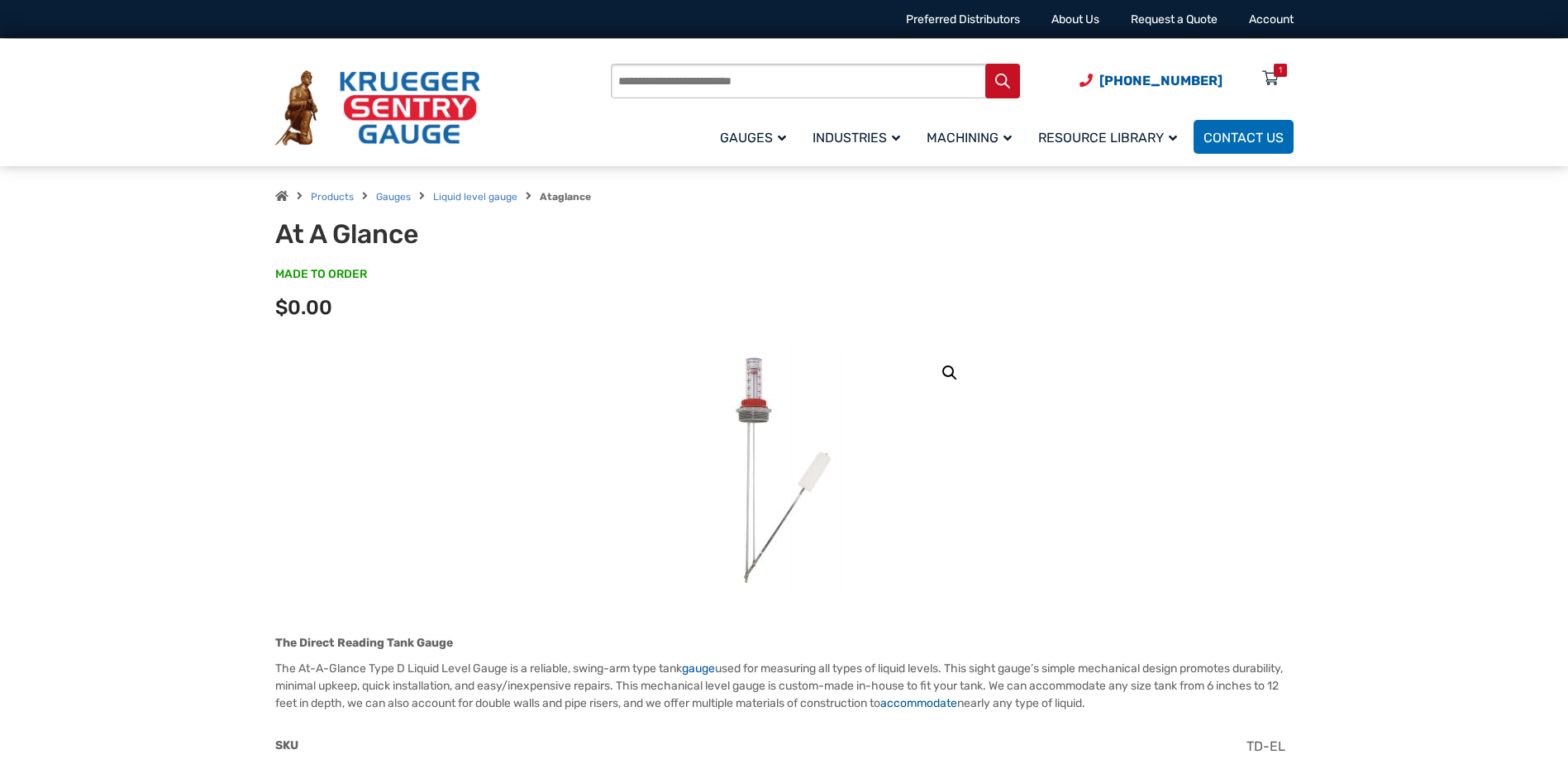
click at [738, 412] on img at bounding box center [783, 468] width 198 height 248
click at [755, 411] on img at bounding box center [783, 468] width 198 height 248
click at [754, 391] on img at bounding box center [783, 468] width 198 height 248
click at [758, 372] on img at bounding box center [783, 468] width 198 height 248
click at [487, 196] on link "Liquid level gauge" at bounding box center [475, 196] width 84 height 12
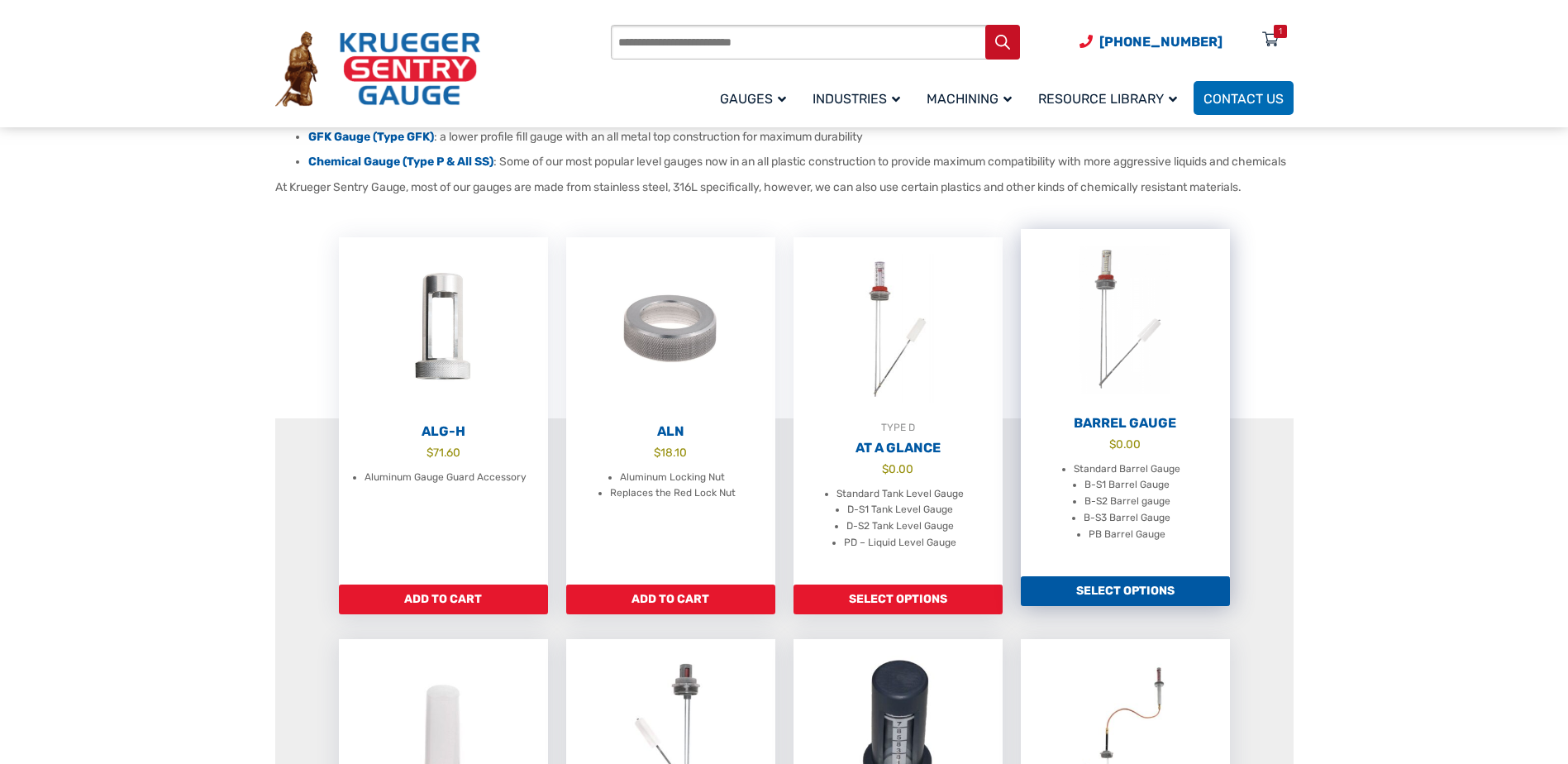
scroll to position [413, 0]
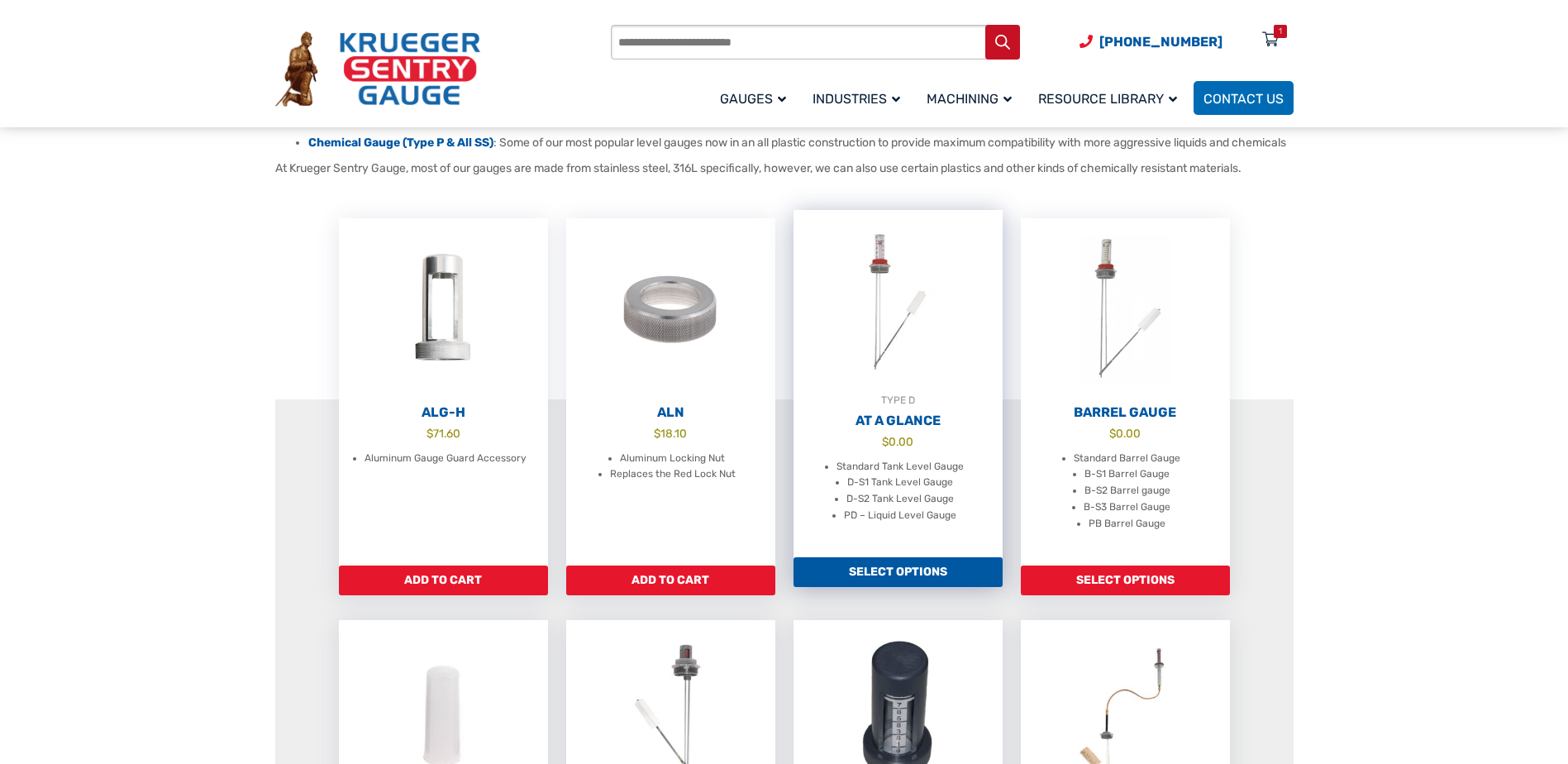
click at [957, 311] on img at bounding box center [898, 301] width 209 height 182
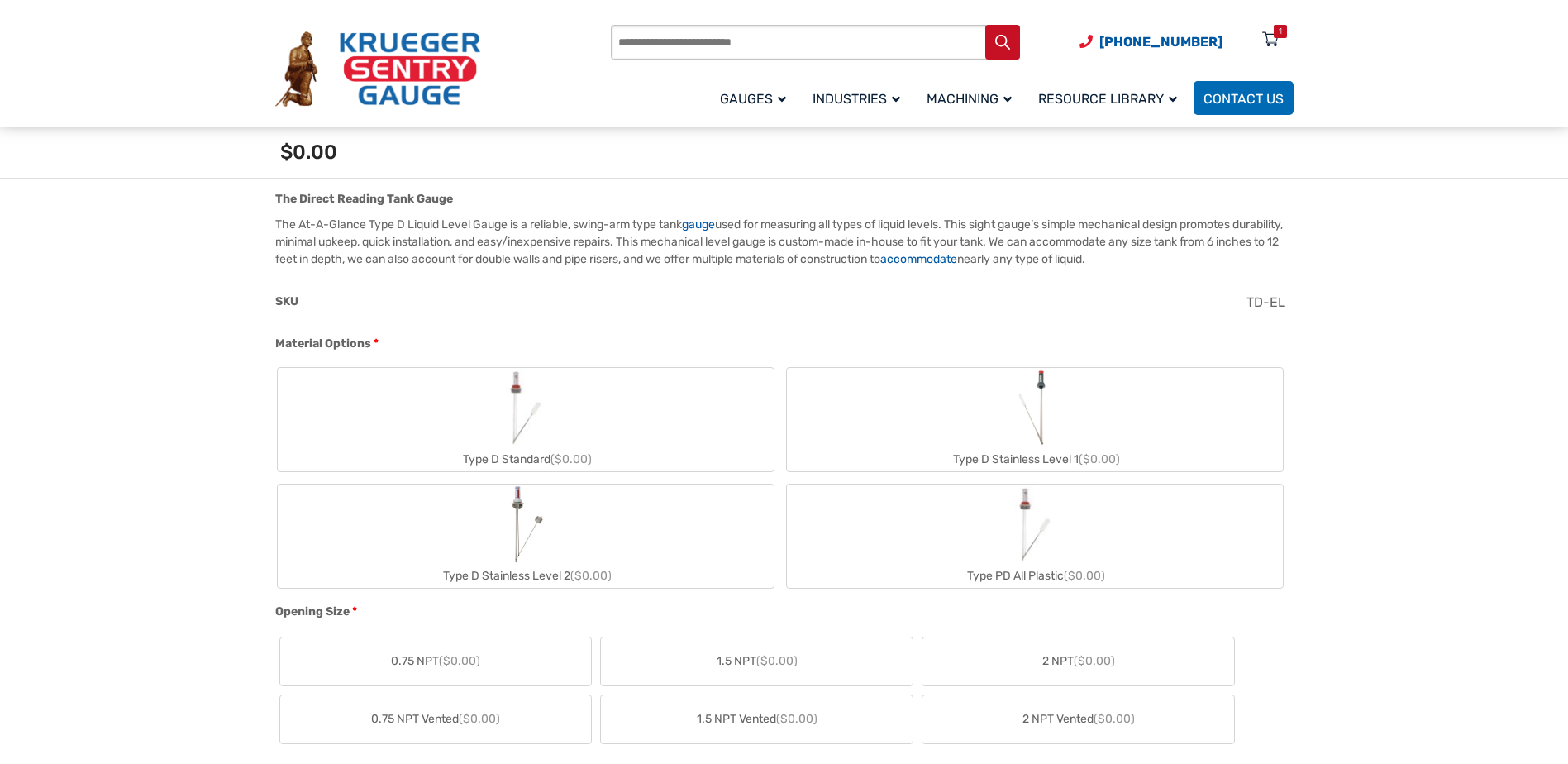
scroll to position [496, 0]
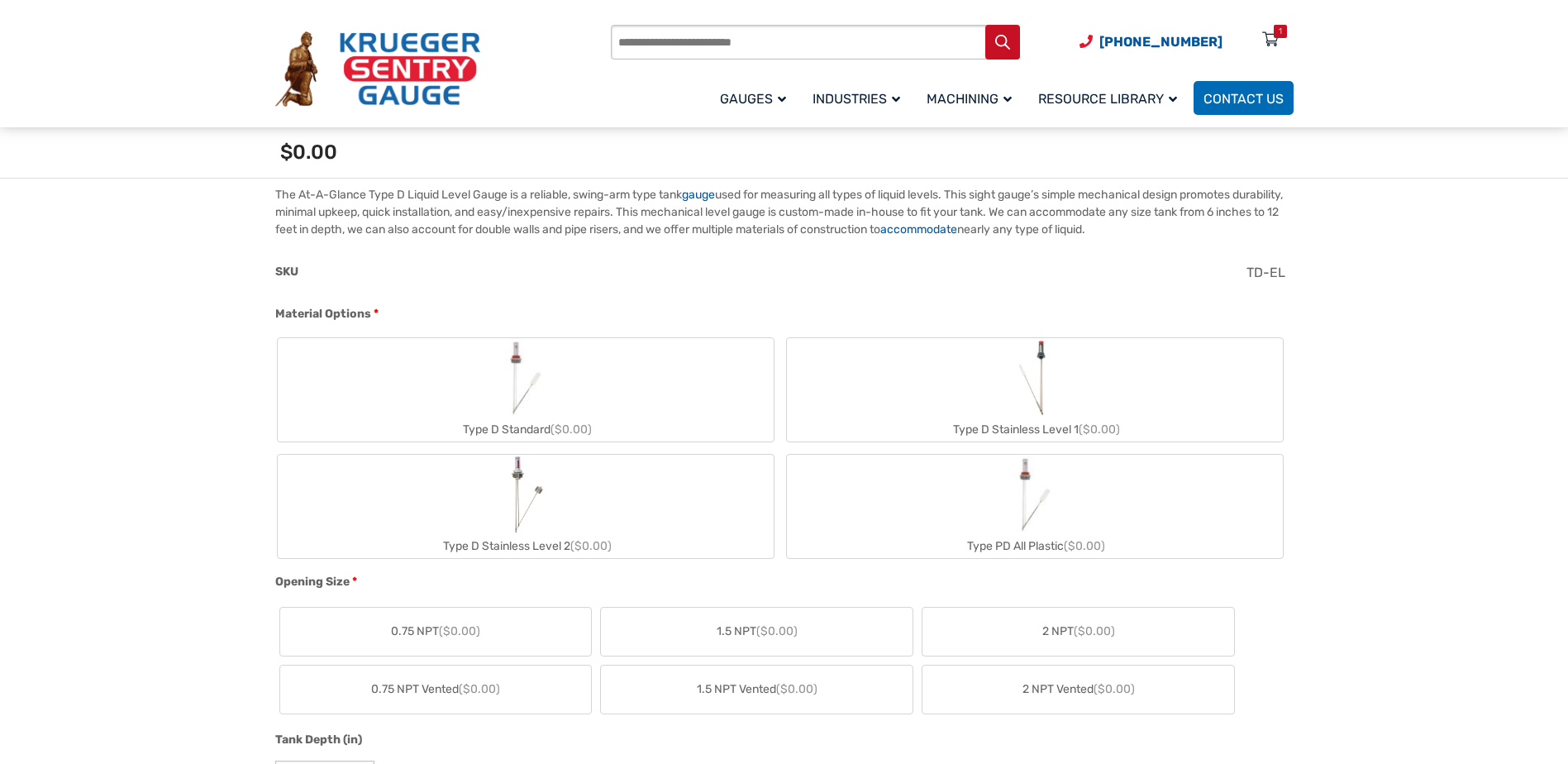
click at [578, 379] on label "Type D Standard ($0.00)" at bounding box center [525, 389] width 496 height 104
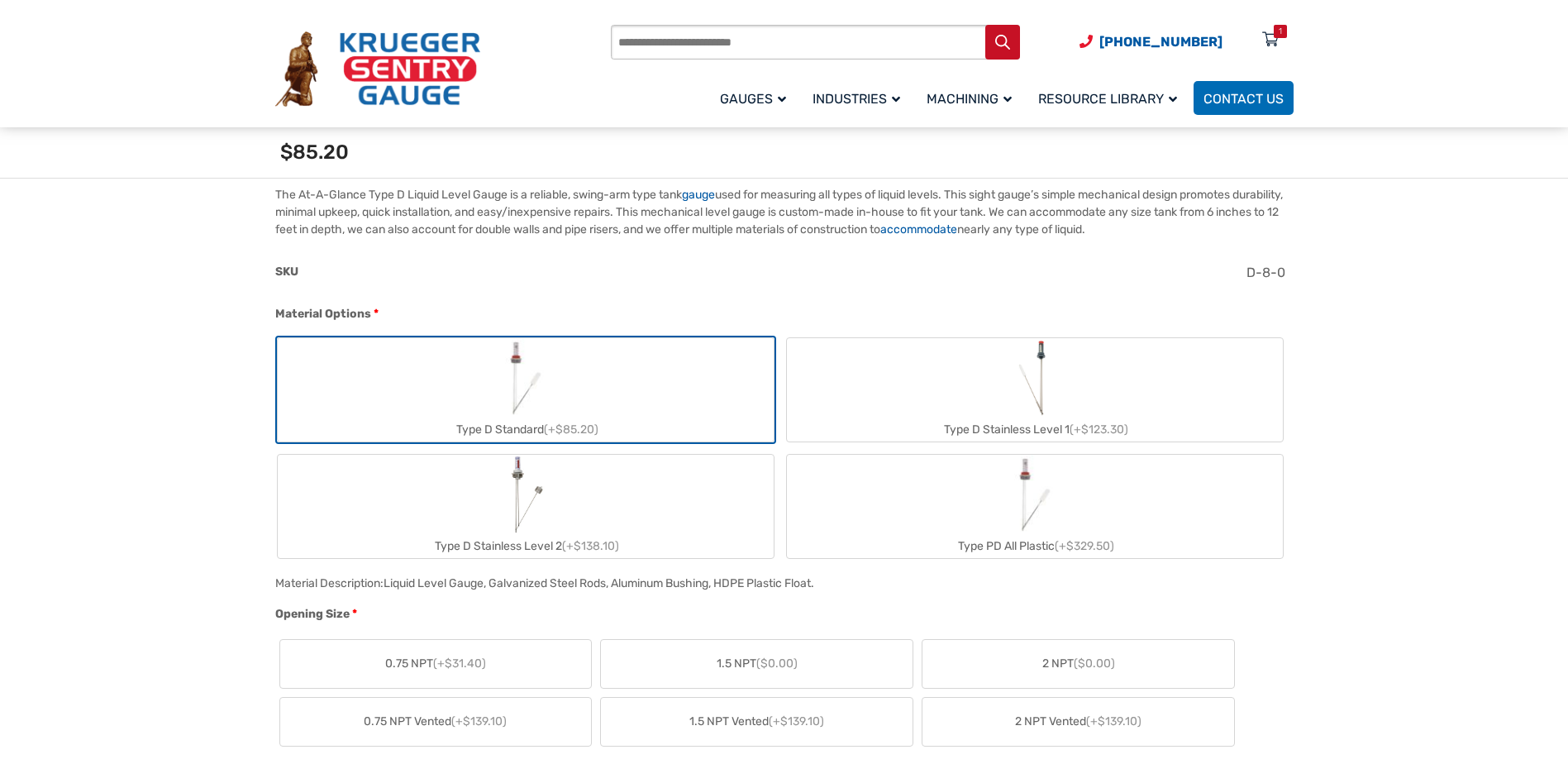
scroll to position [661, 0]
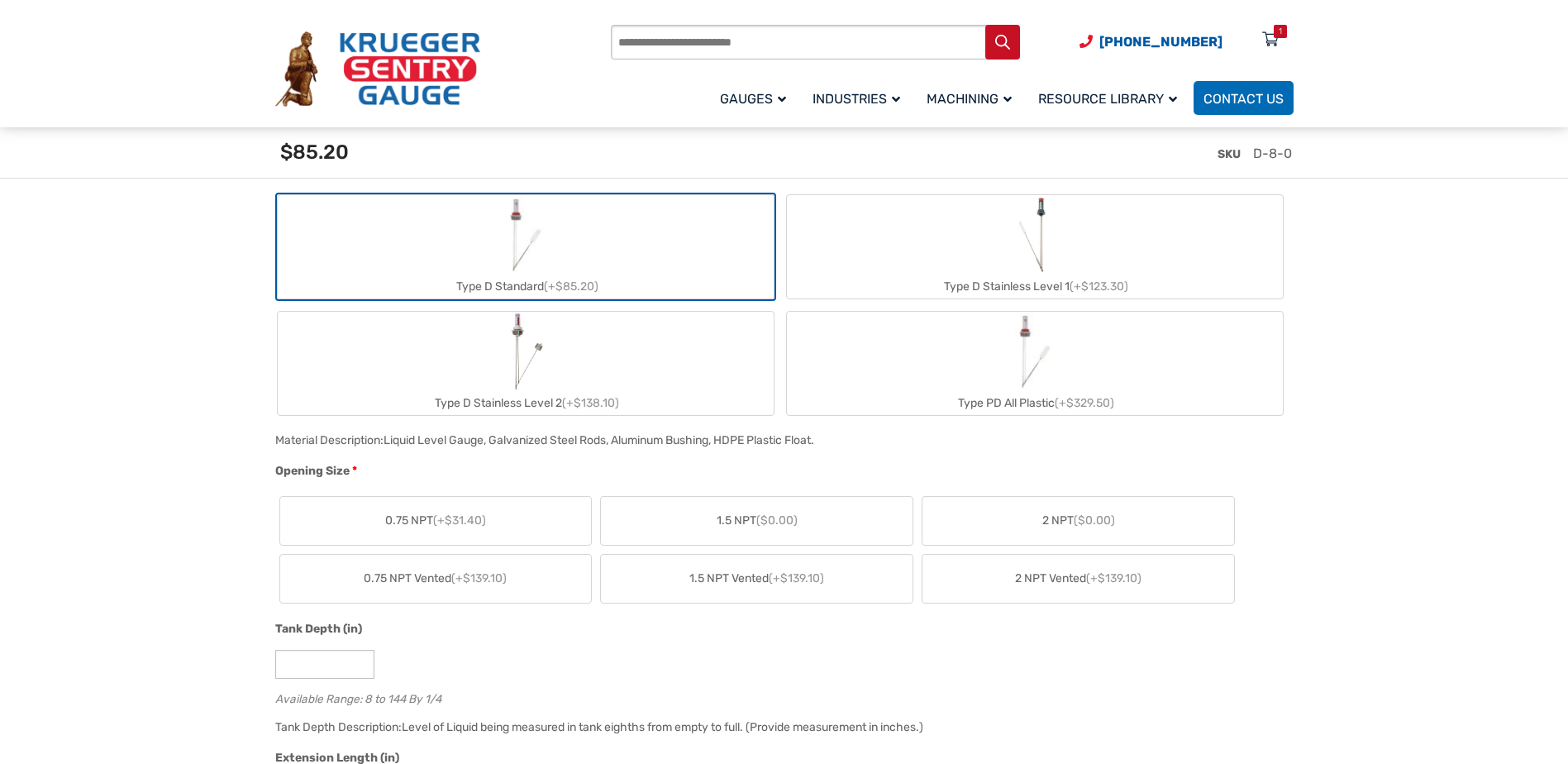
click at [1047, 514] on span "2 NPT ($0.00)" at bounding box center [1078, 520] width 73 height 17
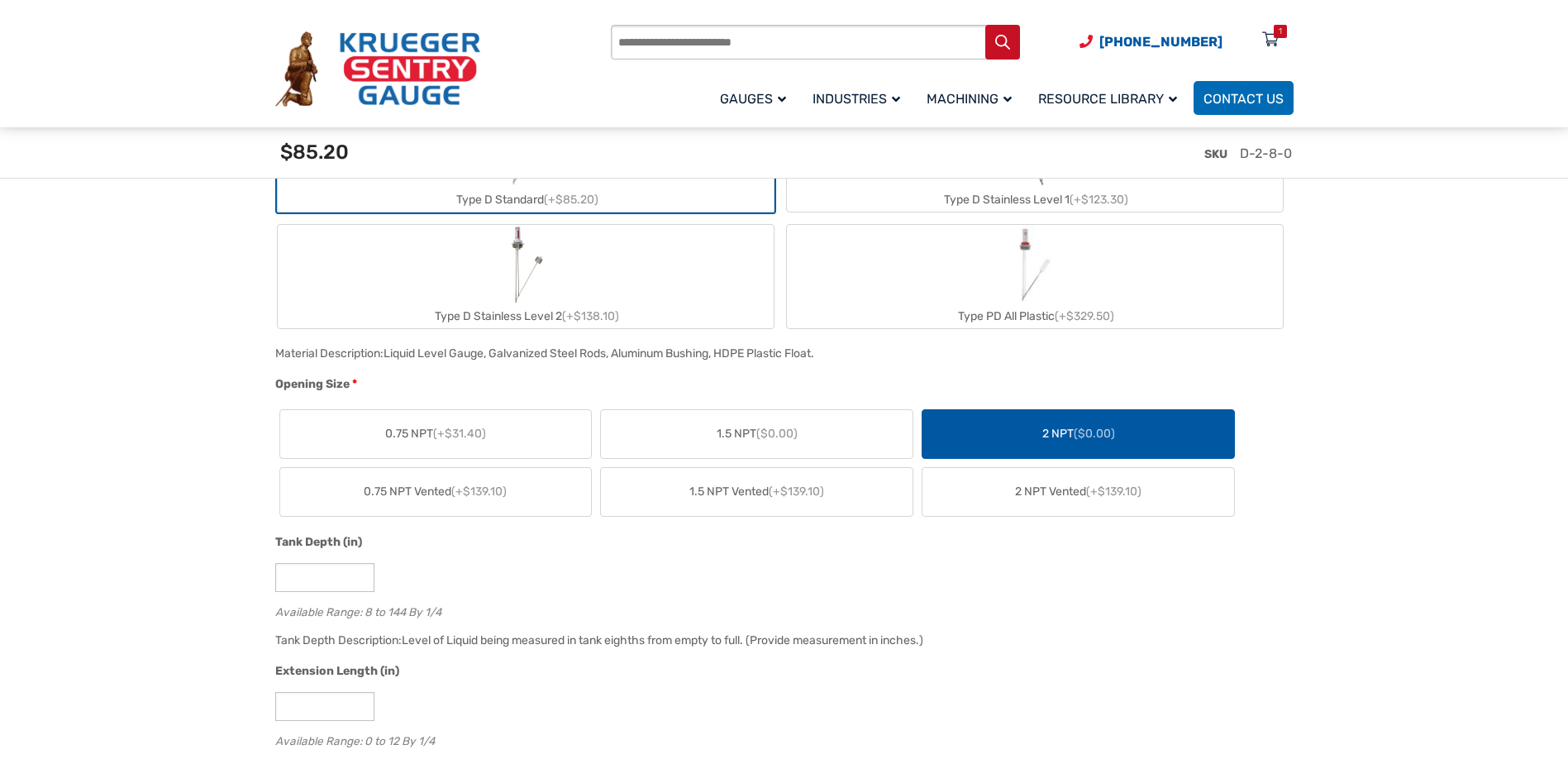
scroll to position [992, 0]
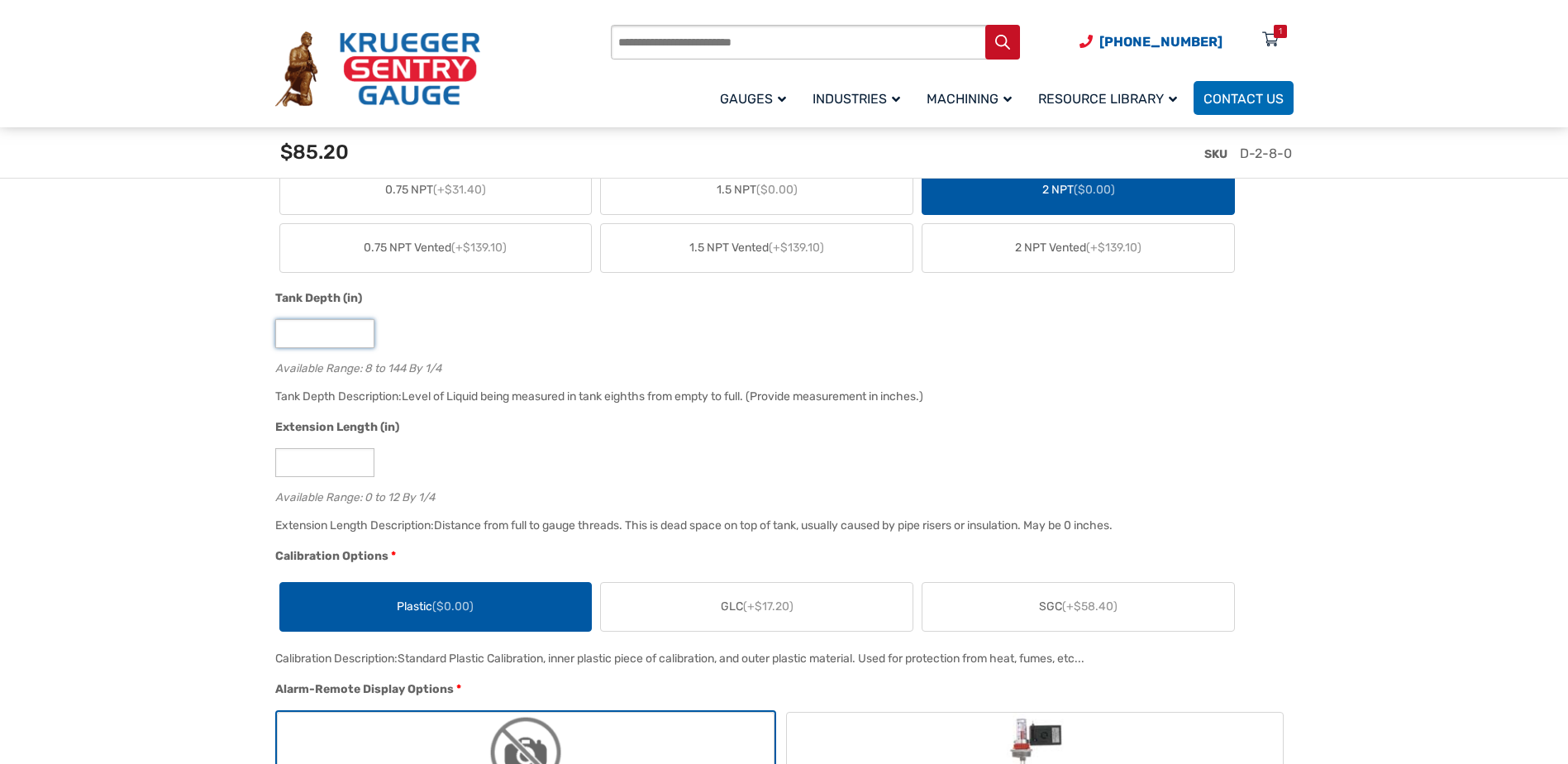
drag, startPoint x: 309, startPoint y: 336, endPoint x: 200, endPoint y: 326, distance: 109.5
type input "**"
drag, startPoint x: 315, startPoint y: 472, endPoint x: 157, endPoint y: 447, distance: 160.0
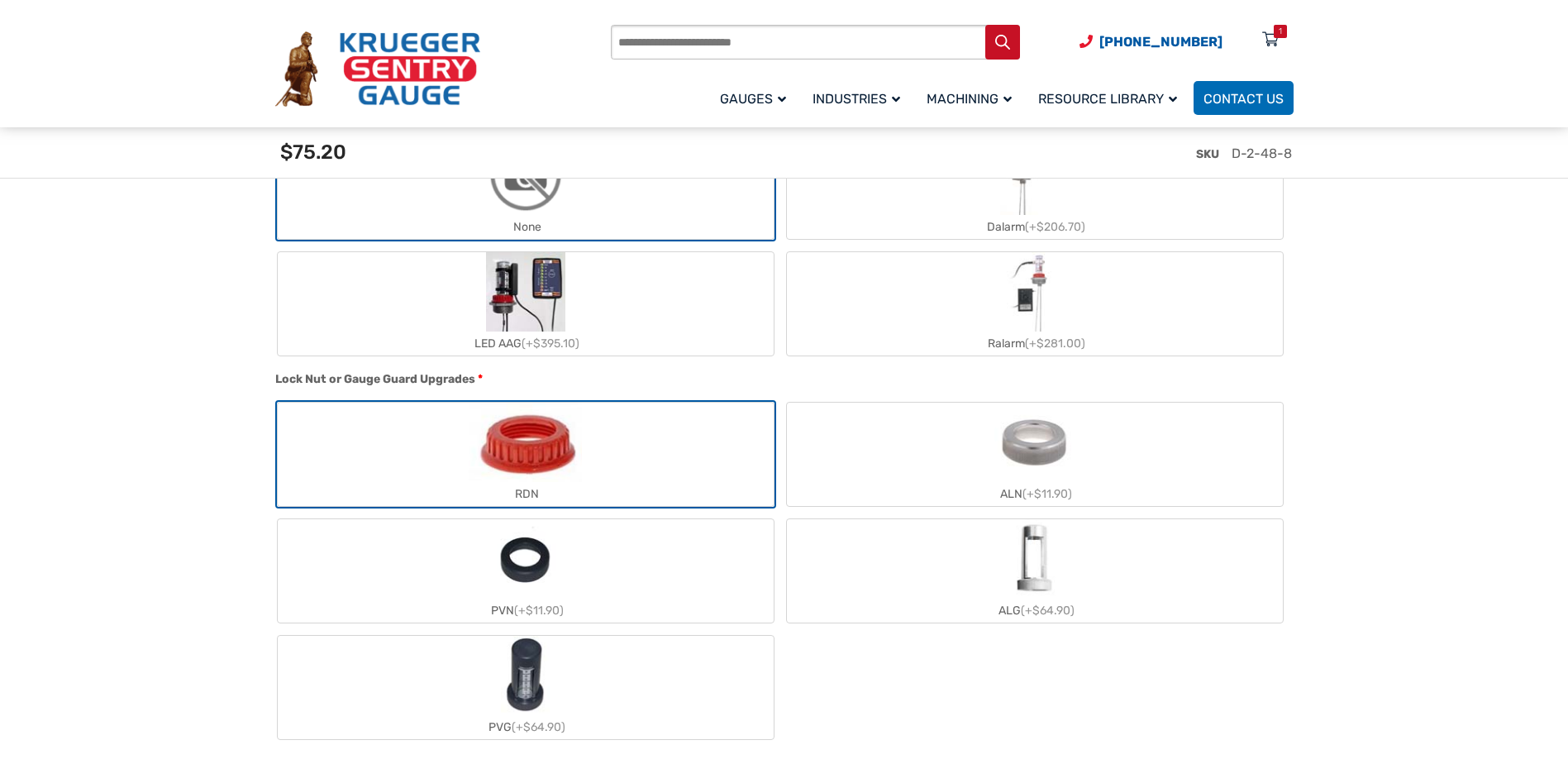
scroll to position [1571, 0]
type input "*"
click at [930, 576] on label "ALG (+$64.90)" at bounding box center [1035, 569] width 496 height 104
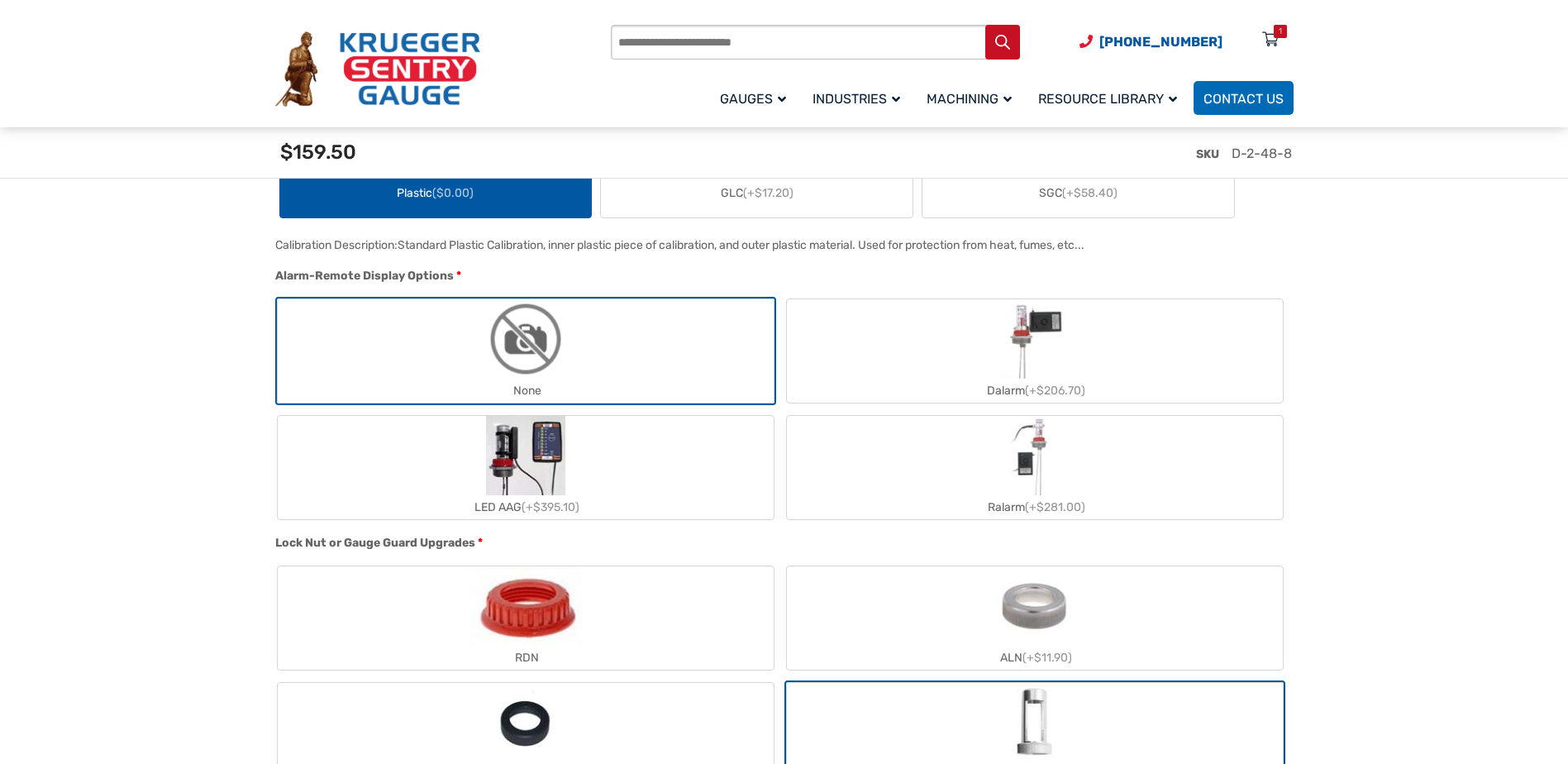
scroll to position [1902, 0]
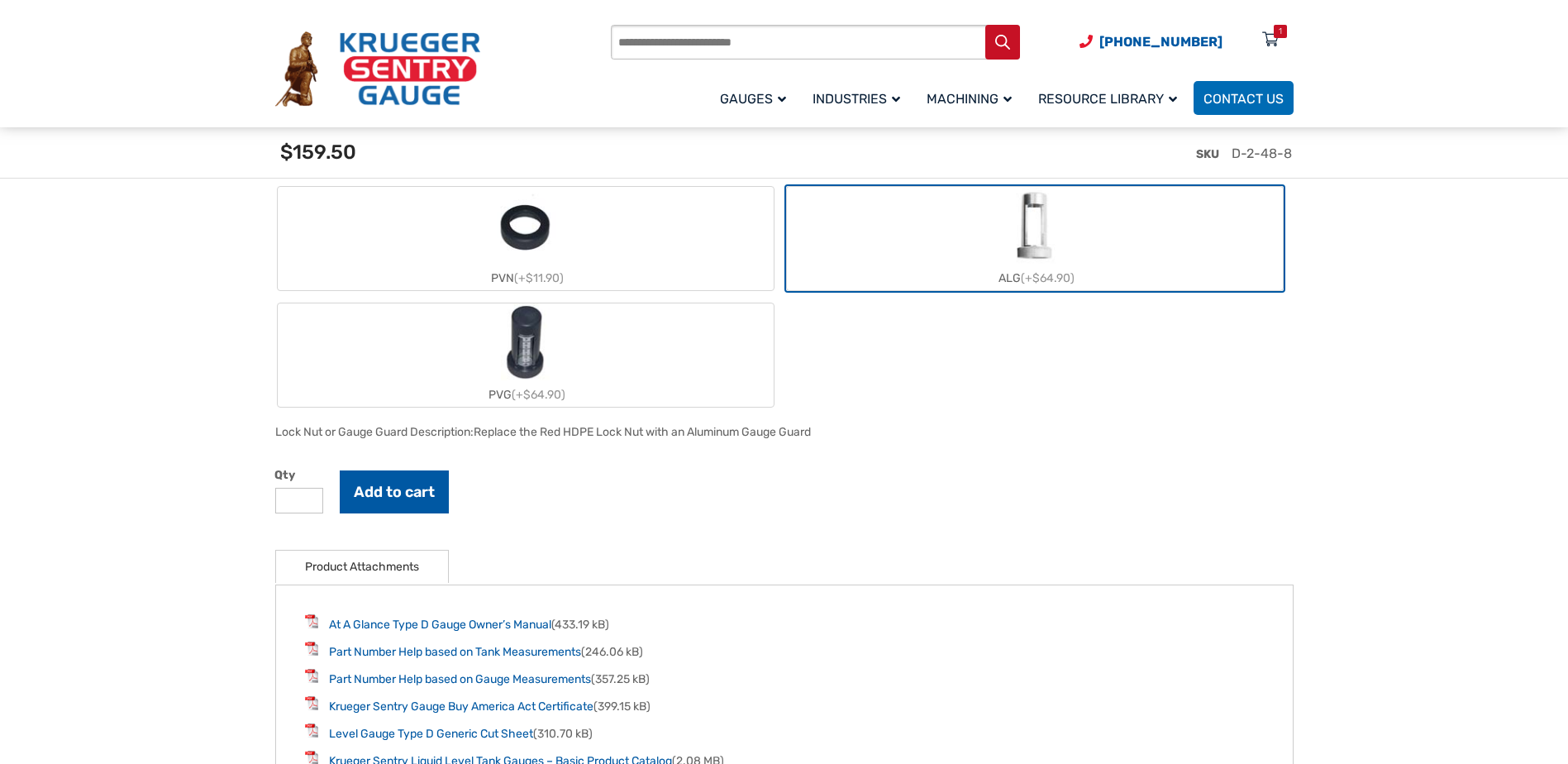
click at [399, 491] on button "Add to cart" at bounding box center [394, 492] width 109 height 43
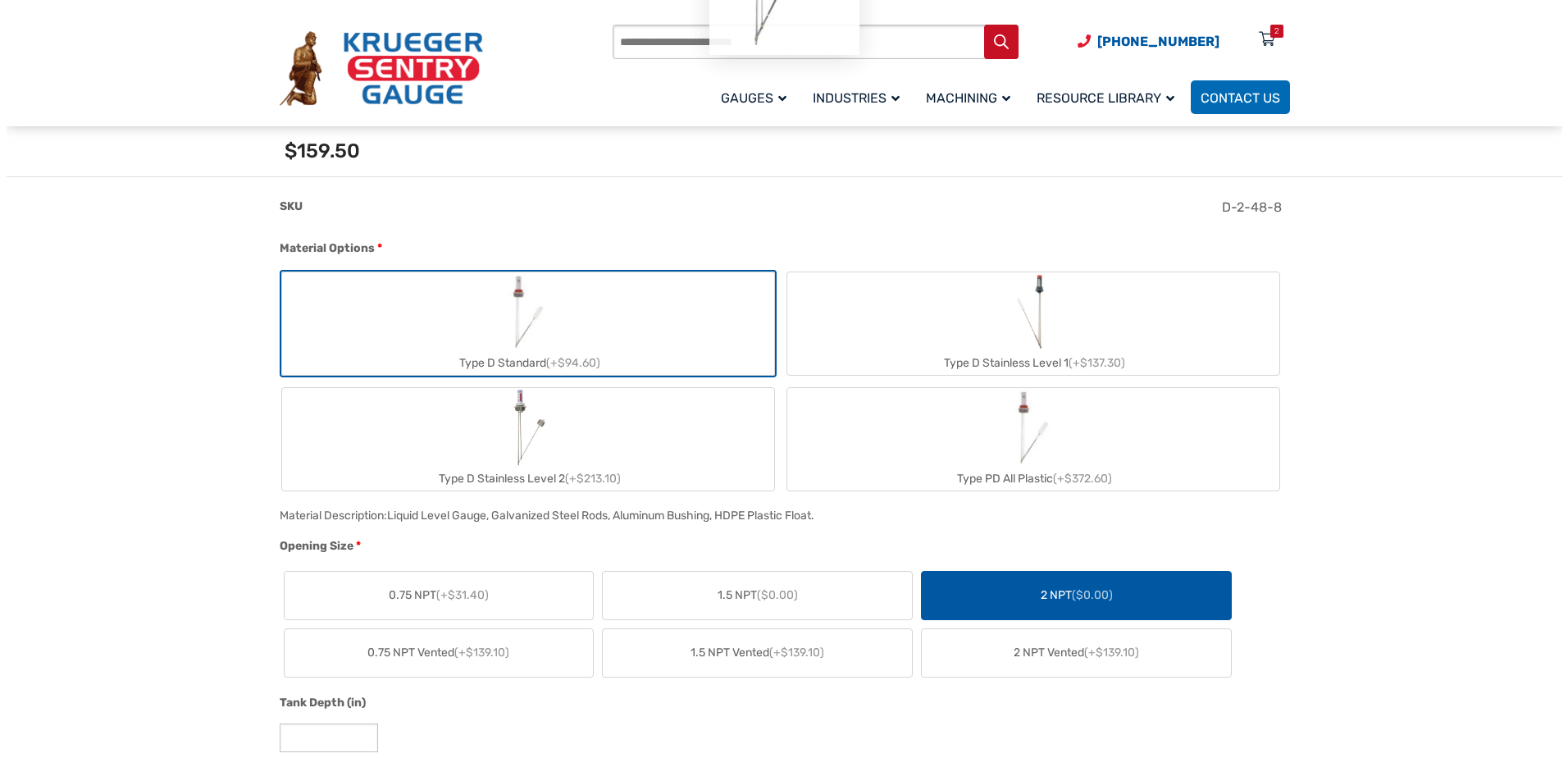
scroll to position [0, 0]
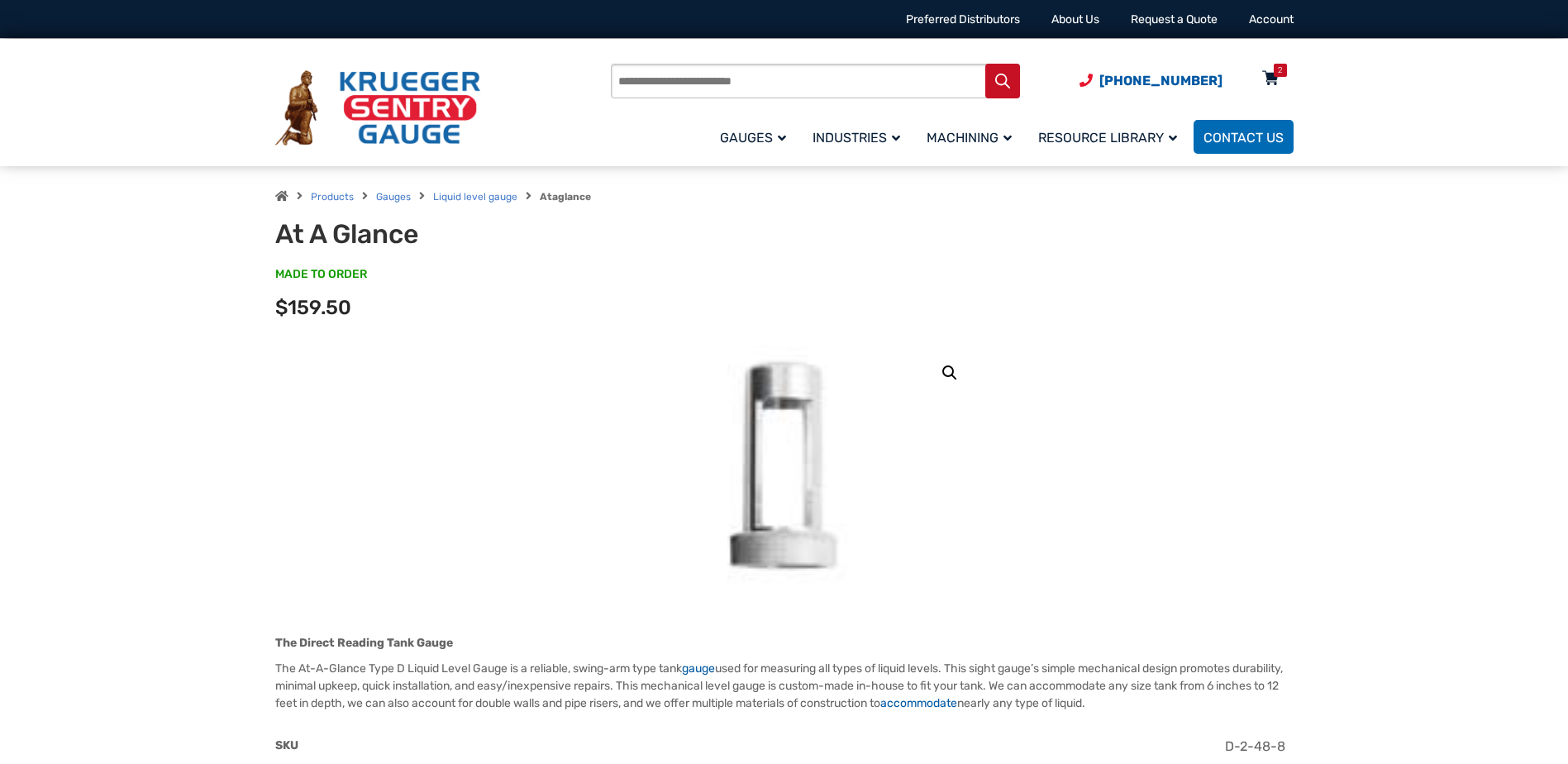
click at [1267, 71] on icon at bounding box center [1271, 80] width 17 height 27
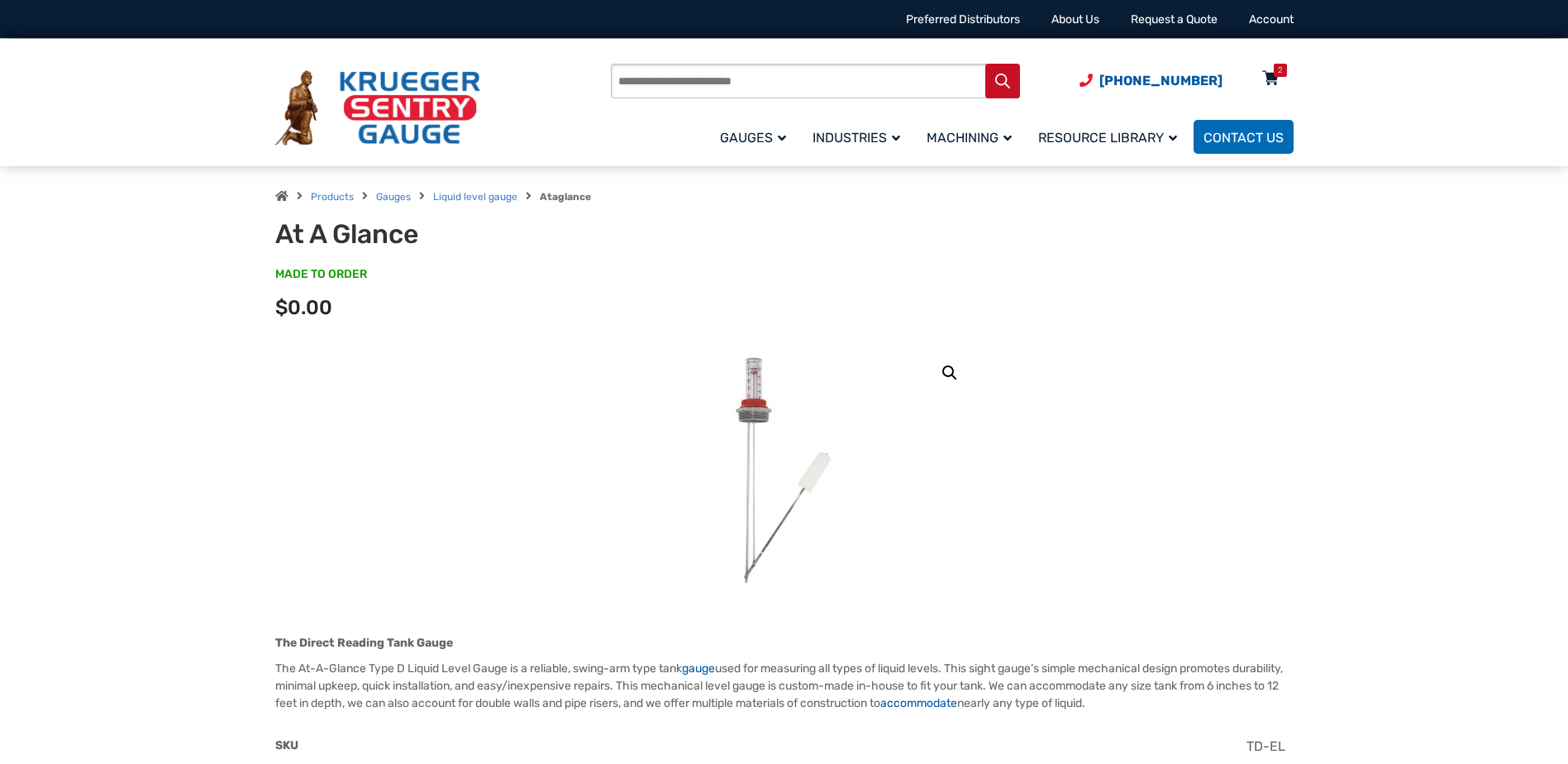
click at [1255, 80] on div "2" at bounding box center [1271, 82] width 41 height 29
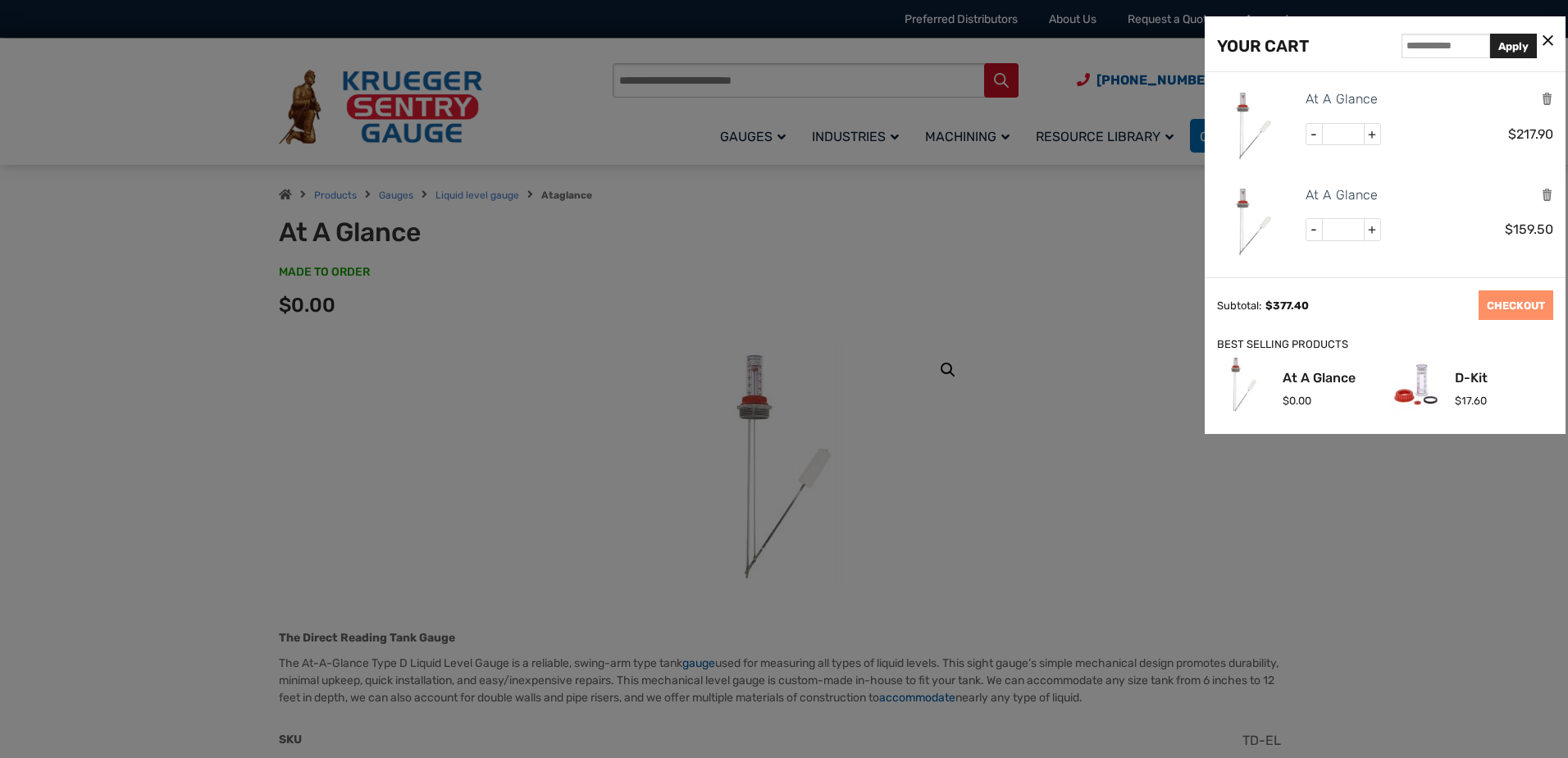
click at [934, 185] on div at bounding box center [784, 379] width 1568 height 758
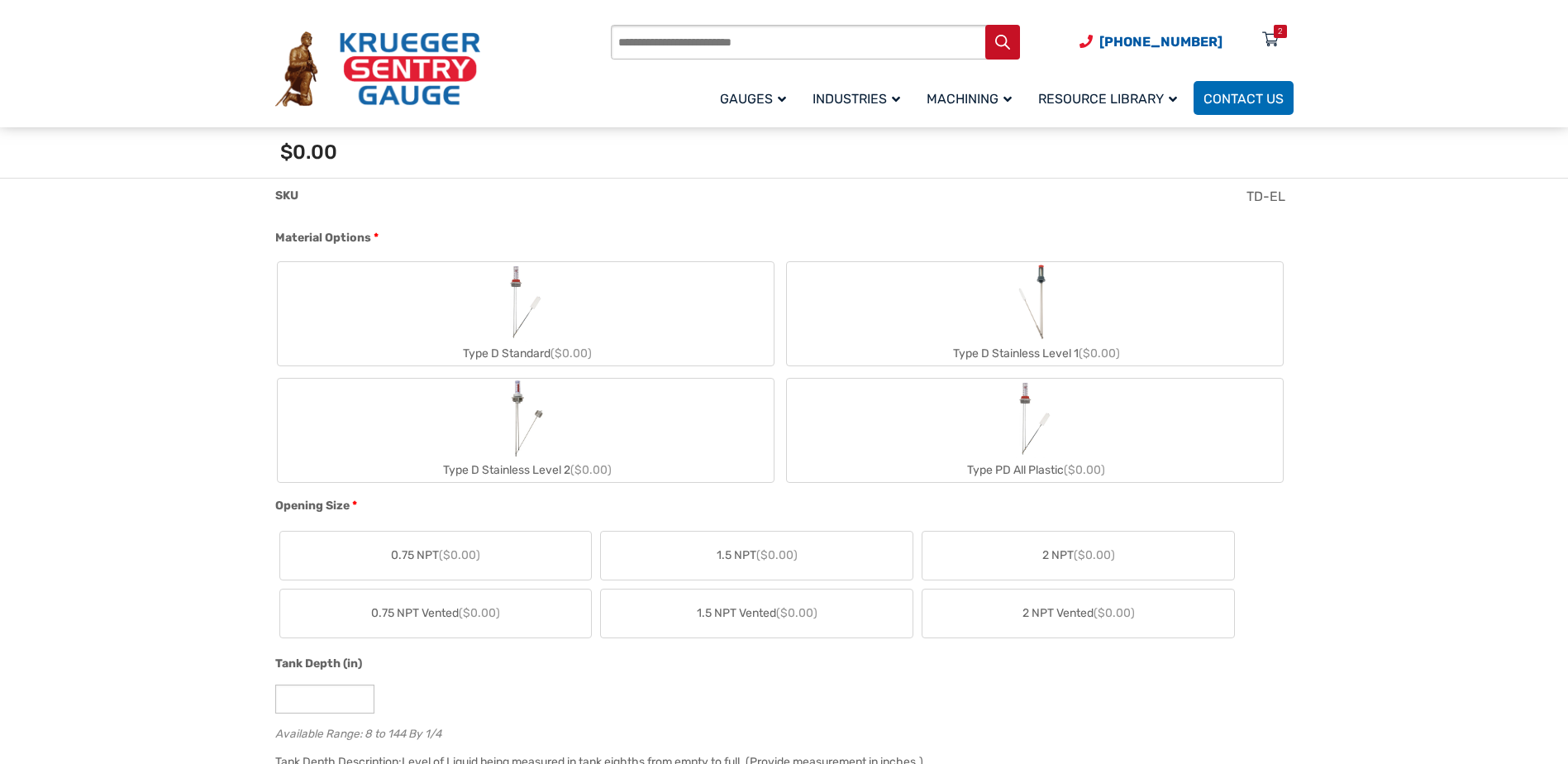
scroll to position [413, 0]
